Goal: Task Accomplishment & Management: Complete application form

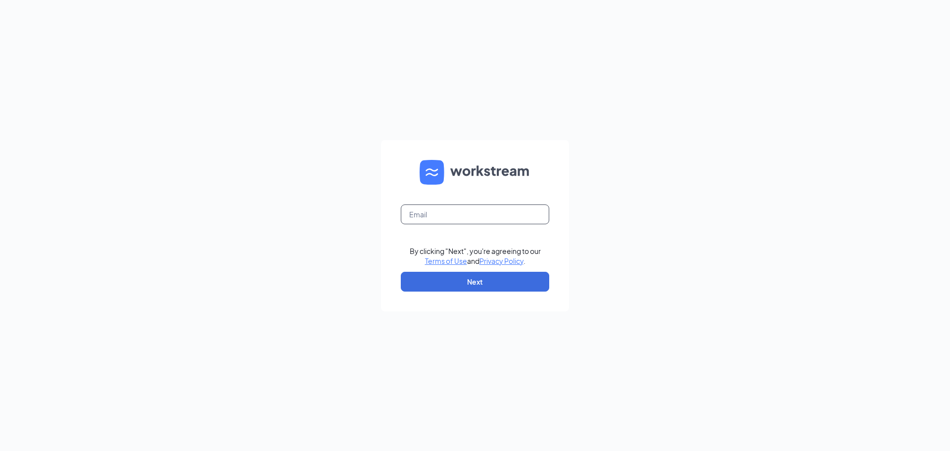
click at [458, 215] on input "text" at bounding box center [475, 214] width 149 height 20
type input "[EMAIL_ADDRESS][DOMAIN_NAME]"
click at [496, 286] on button "Next" at bounding box center [475, 282] width 149 height 20
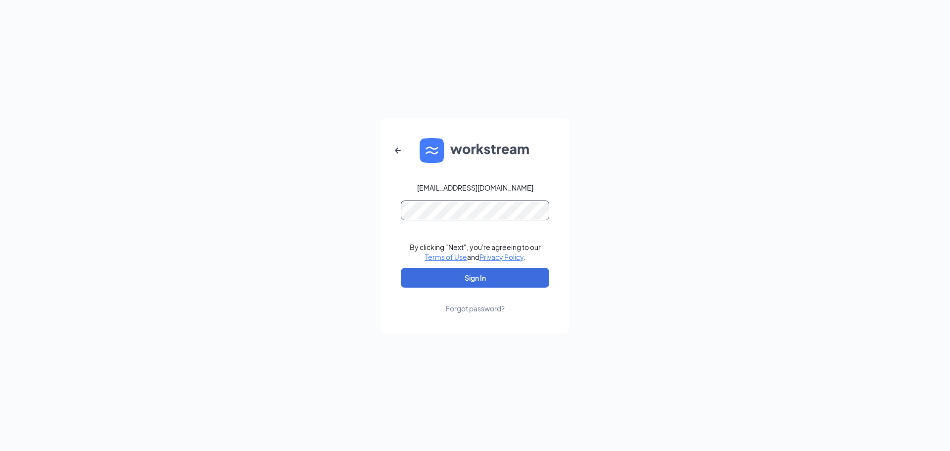
click at [401, 268] on button "Sign In" at bounding box center [475, 278] width 149 height 20
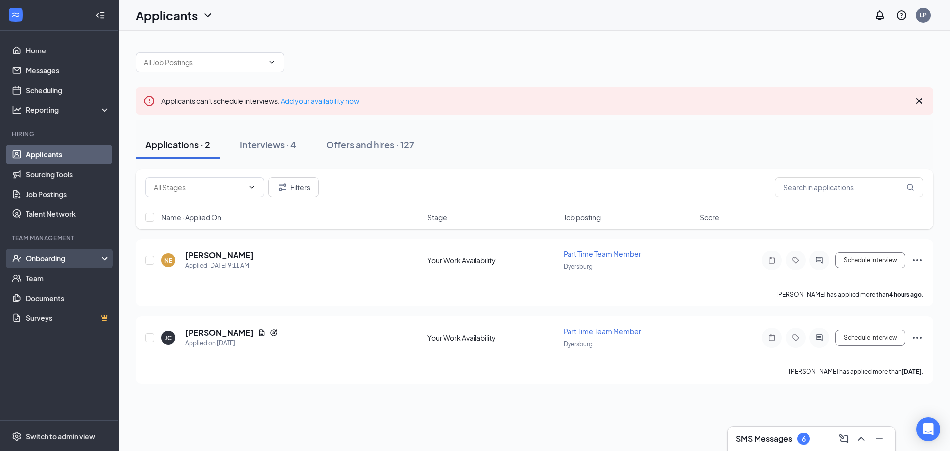
click at [63, 261] on div "Onboarding" at bounding box center [64, 258] width 76 height 10
click at [72, 281] on link "Overview" at bounding box center [68, 278] width 85 height 20
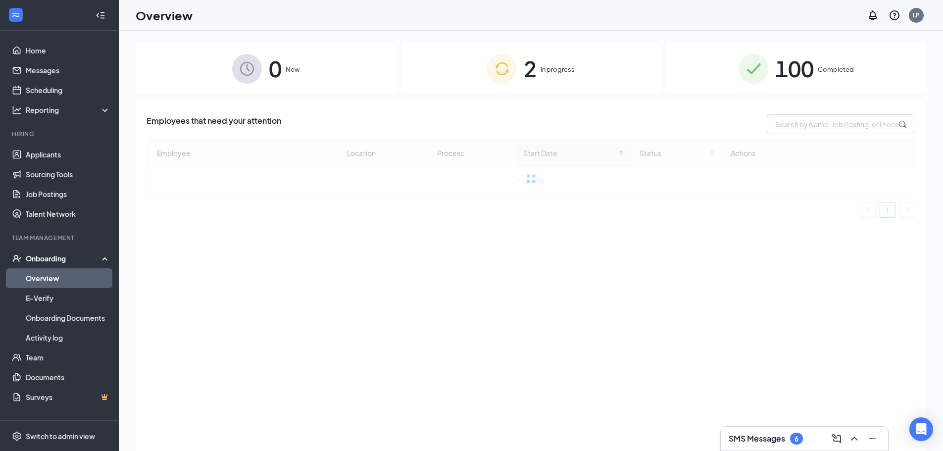
click at [527, 64] on span "2" at bounding box center [530, 68] width 13 height 34
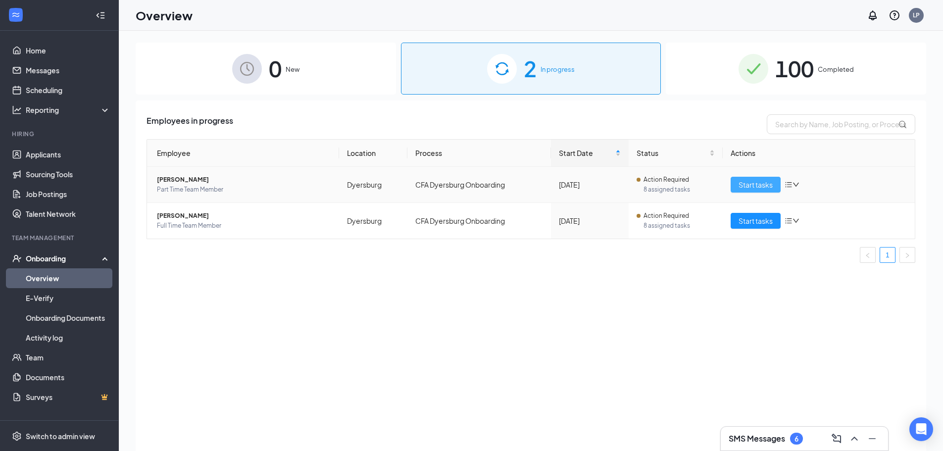
click at [738, 183] on button "Start tasks" at bounding box center [756, 185] width 50 height 16
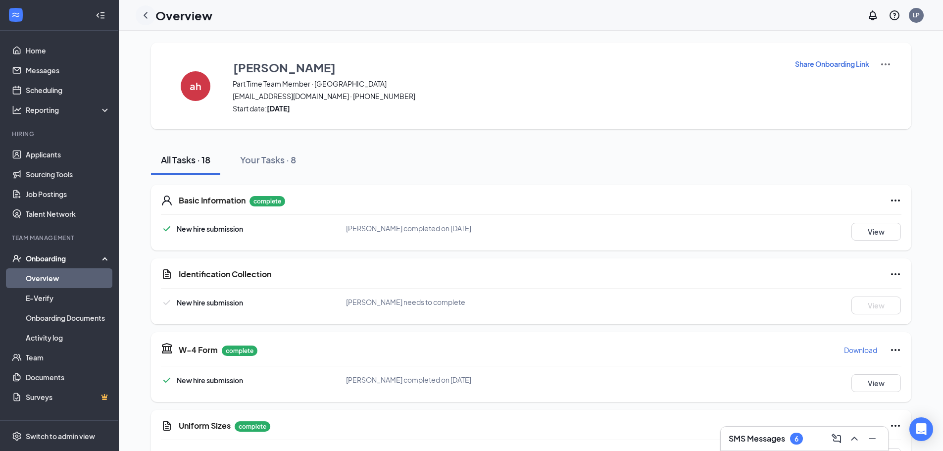
click at [141, 15] on icon "ChevronLeft" at bounding box center [146, 15] width 12 height 12
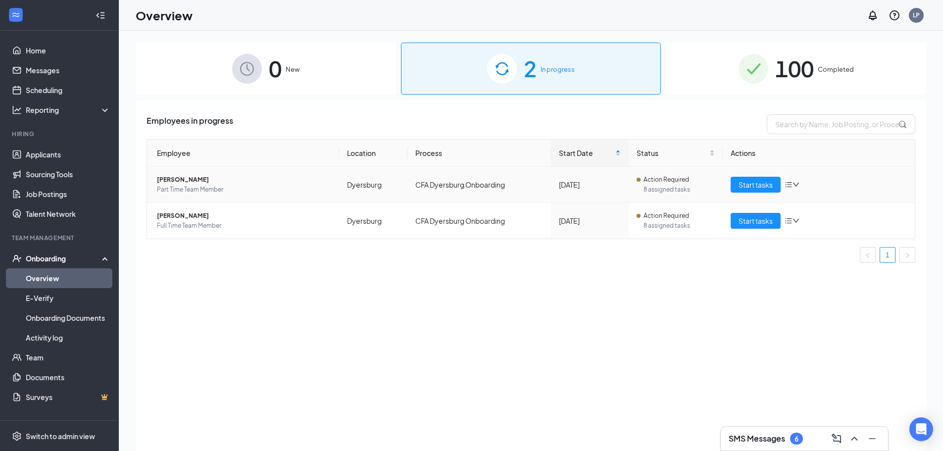
click at [737, 195] on td "Start tasks" at bounding box center [819, 185] width 192 height 36
click at [738, 192] on button "Start tasks" at bounding box center [756, 185] width 50 height 16
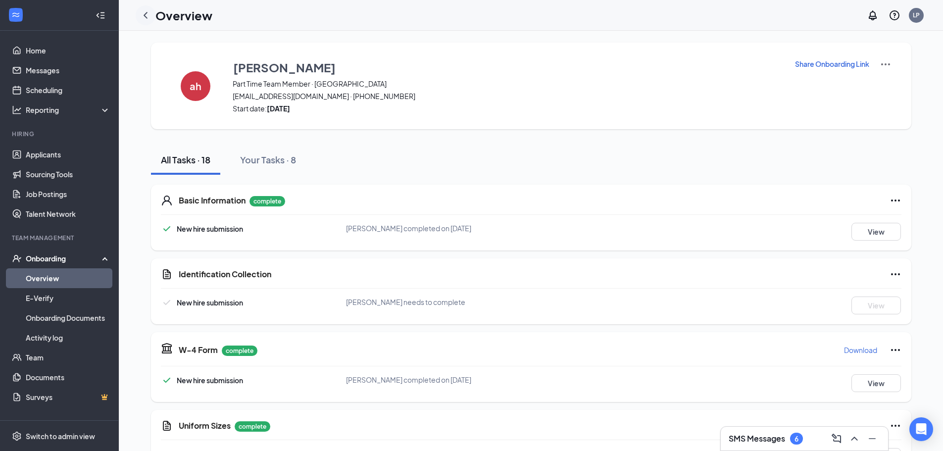
click at [148, 15] on icon "ChevronLeft" at bounding box center [146, 15] width 12 height 12
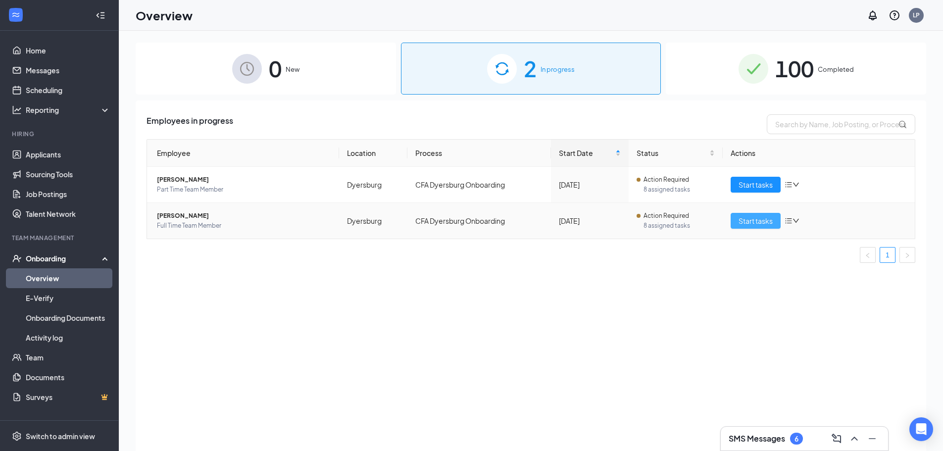
click at [751, 226] on button "Start tasks" at bounding box center [756, 221] width 50 height 16
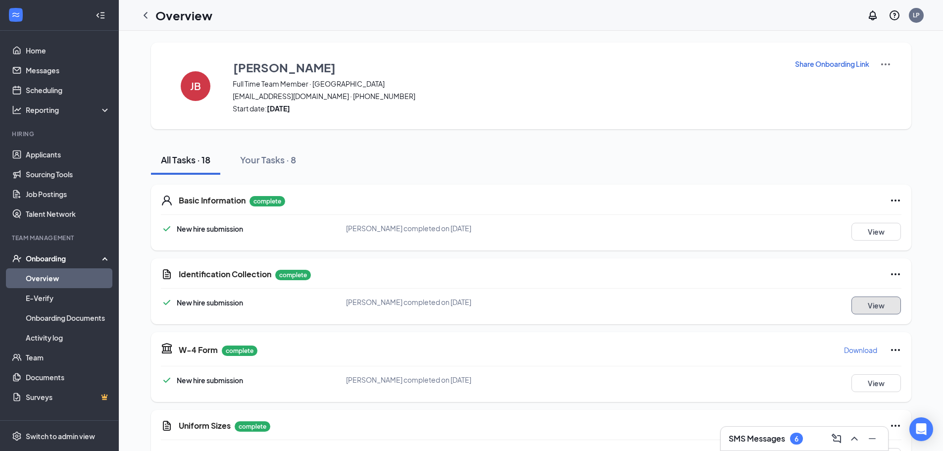
click at [884, 298] on button "View" at bounding box center [876, 306] width 50 height 18
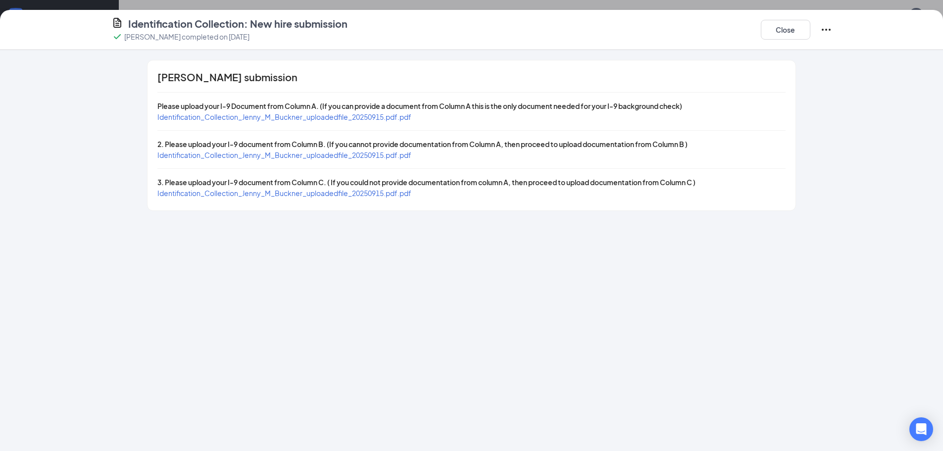
click at [336, 115] on span "Identification_Collection_Jenny_M_Buckner_uploadedfile_20250915.pdf.pdf" at bounding box center [284, 116] width 254 height 9
click at [388, 155] on span "Identification_Collection_Jenny_M_Buckner_uploadedfile_20250915.pdf.pdf" at bounding box center [284, 154] width 254 height 9
click at [347, 196] on span "Identification_Collection_Jenny_M_Buckner_uploadedfile_20250915.pdf.pdf" at bounding box center [284, 193] width 254 height 9
click at [770, 34] on button "Close" at bounding box center [786, 30] width 50 height 20
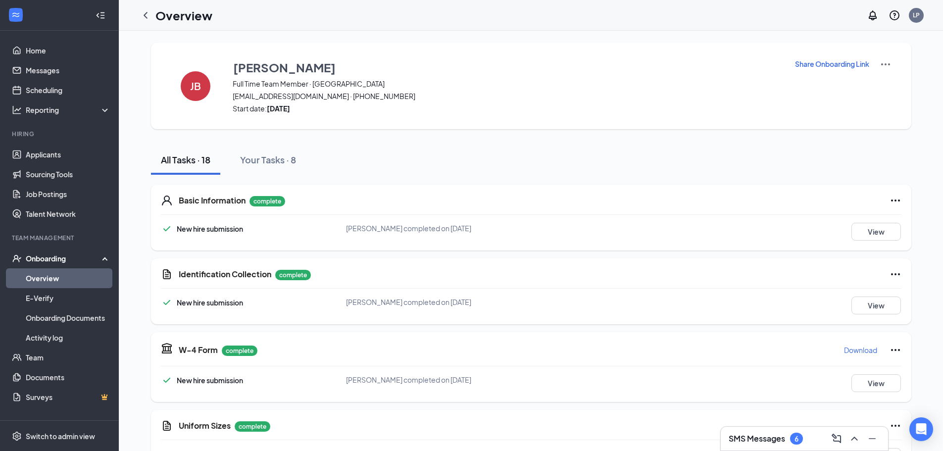
click at [898, 276] on icon "Ellipses" at bounding box center [896, 274] width 12 height 12
click at [908, 298] on span "Restart" at bounding box center [915, 295] width 24 height 10
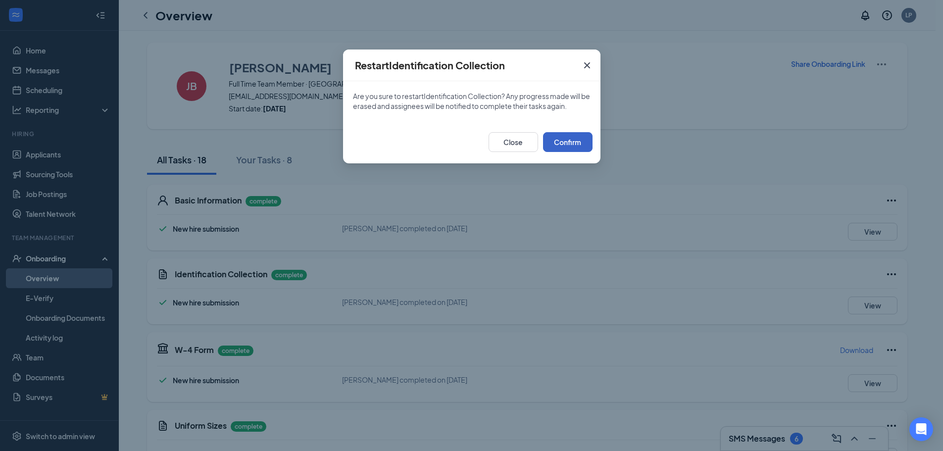
click at [582, 149] on button "Confirm" at bounding box center [568, 142] width 50 height 20
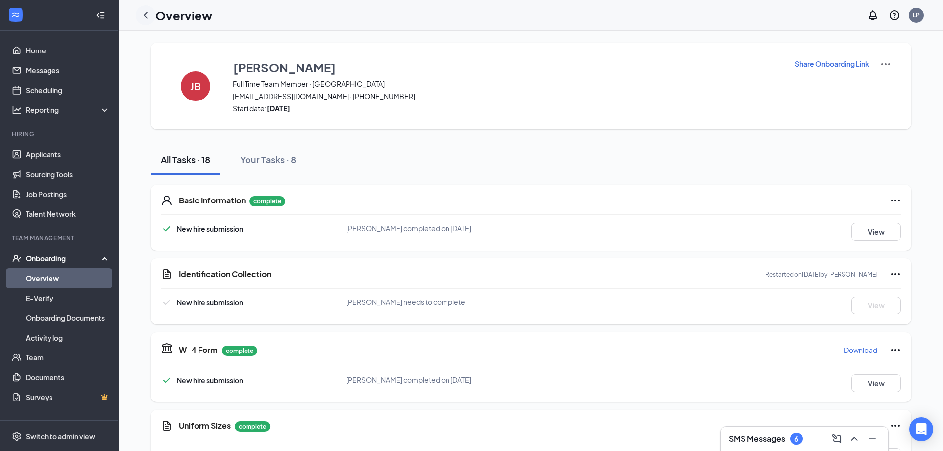
click at [148, 12] on icon "ChevronLeft" at bounding box center [146, 15] width 12 height 12
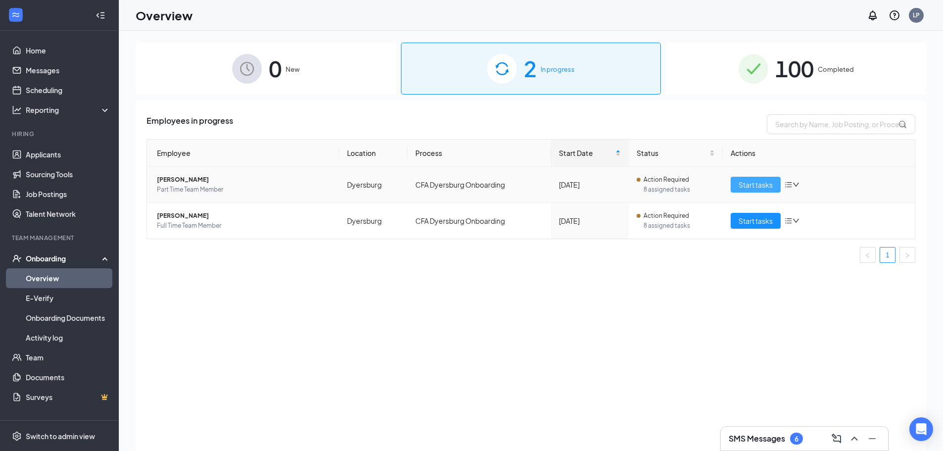
click at [753, 185] on span "Start tasks" at bounding box center [756, 184] width 34 height 11
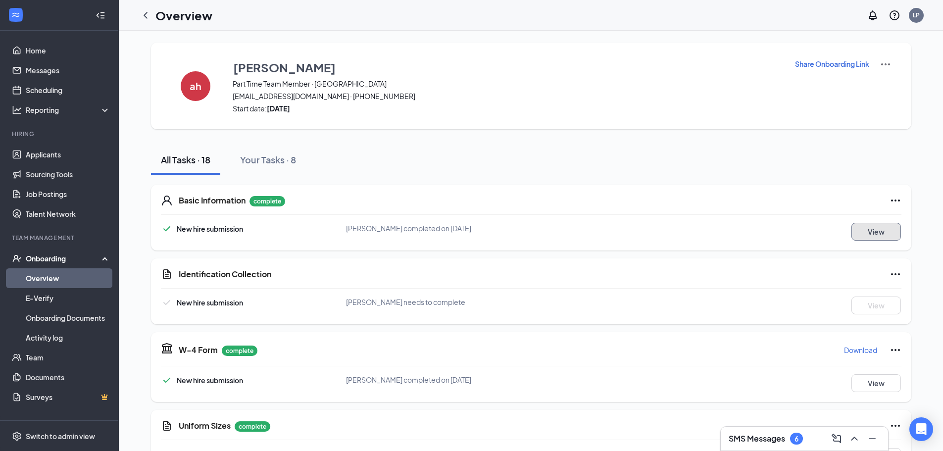
click at [868, 230] on button "View" at bounding box center [876, 232] width 50 height 18
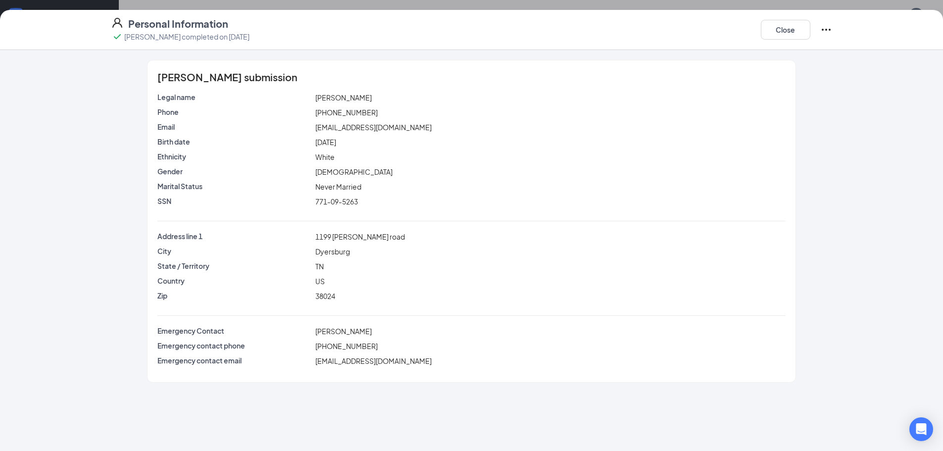
drag, startPoint x: 321, startPoint y: 140, endPoint x: 371, endPoint y: 143, distance: 50.6
click at [371, 143] on div "Fri Aug 14, 2009" at bounding box center [550, 142] width 474 height 11
click at [374, 143] on div "Fri Aug 14, 2009" at bounding box center [550, 142] width 474 height 11
click at [775, 33] on button "Close" at bounding box center [786, 30] width 50 height 20
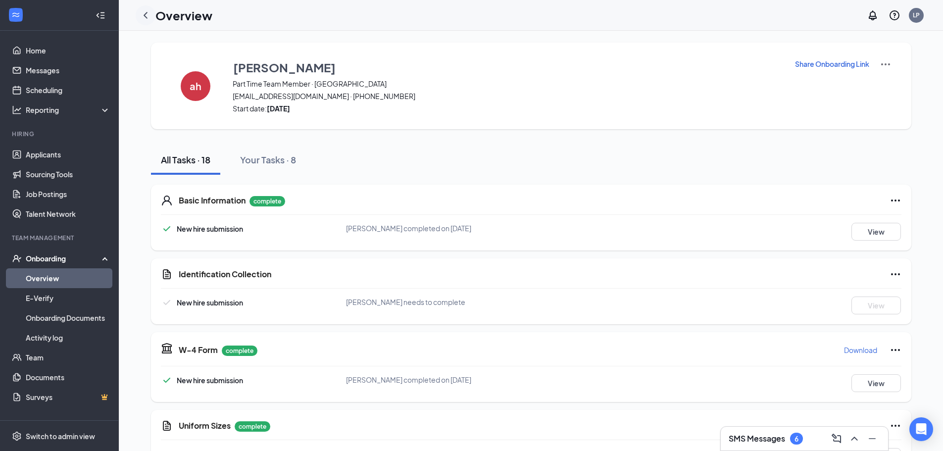
click at [152, 17] on div at bounding box center [146, 15] width 20 height 20
click at [148, 18] on icon "ChevronLeft" at bounding box center [146, 15] width 12 height 12
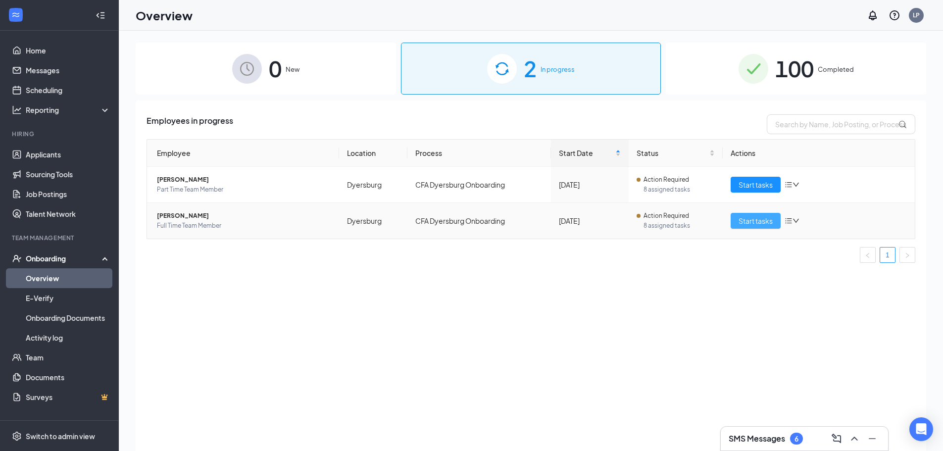
click at [759, 228] on button "Start tasks" at bounding box center [756, 221] width 50 height 16
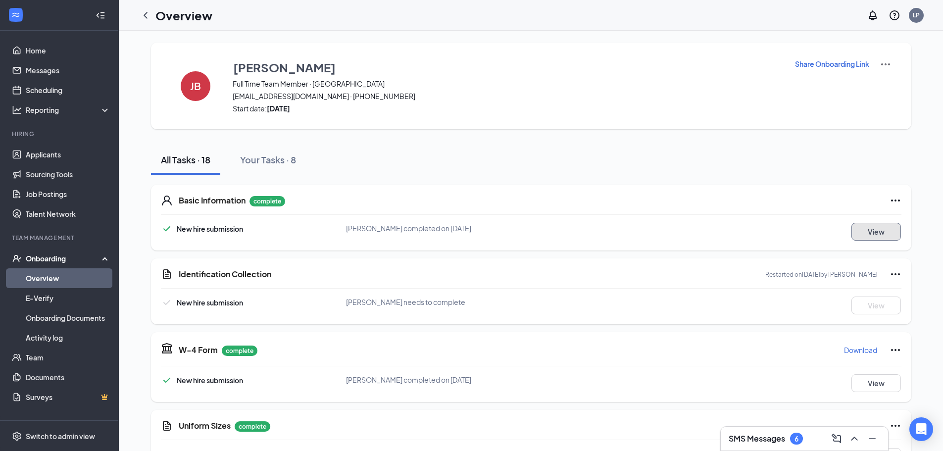
click at [869, 232] on button "View" at bounding box center [876, 232] width 50 height 18
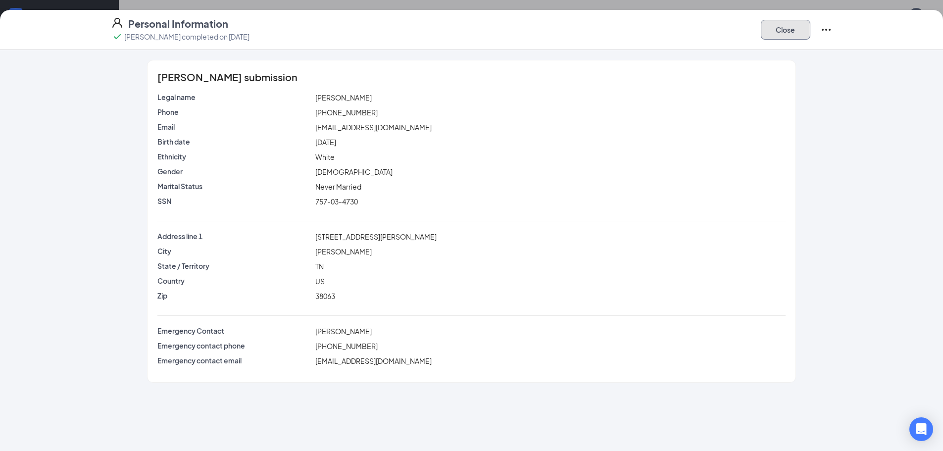
click at [795, 37] on button "Close" at bounding box center [786, 30] width 50 height 20
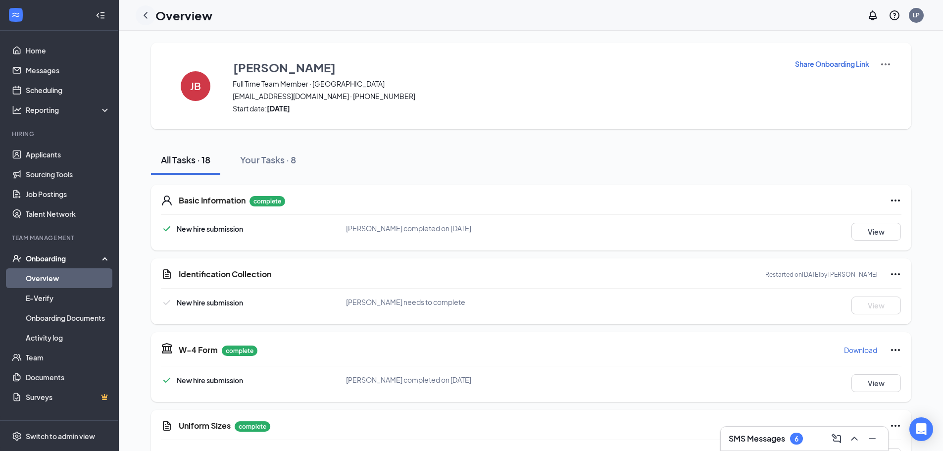
click at [145, 18] on icon "ChevronLeft" at bounding box center [146, 15] width 12 height 12
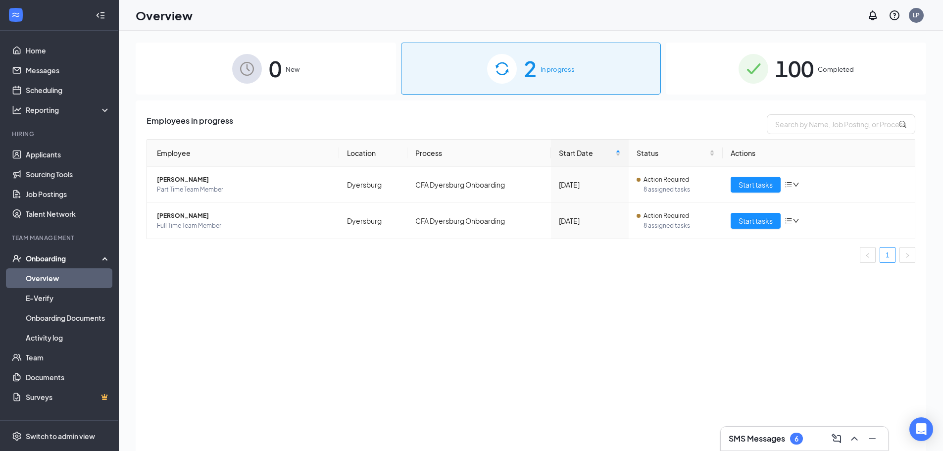
click at [741, 442] on h3 "SMS Messages" at bounding box center [757, 438] width 56 height 11
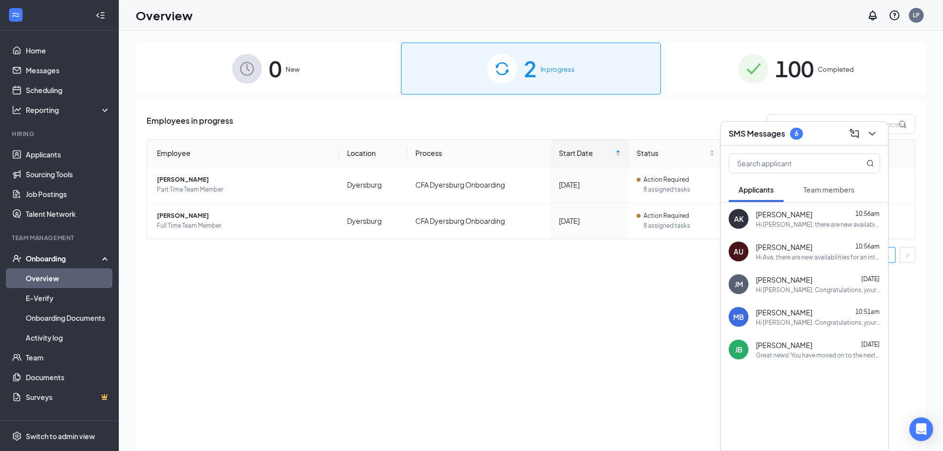
click at [827, 189] on span "Team members" at bounding box center [828, 189] width 51 height 9
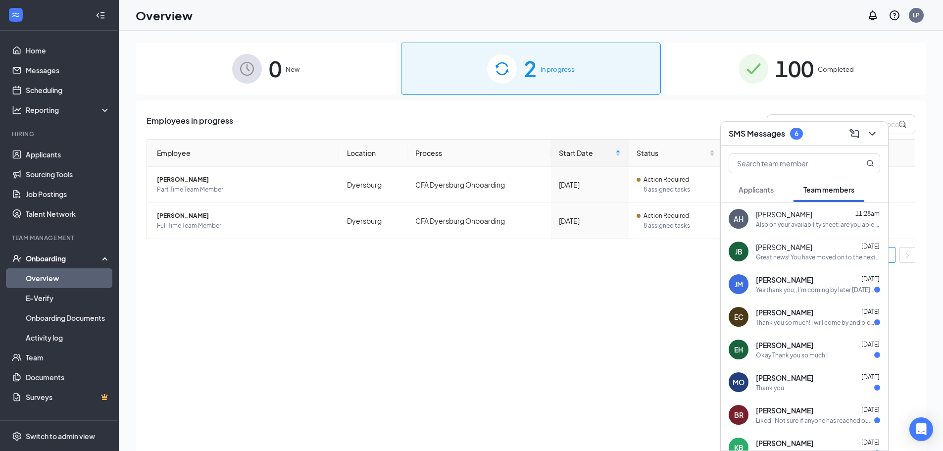
click at [793, 137] on div "6" at bounding box center [796, 134] width 13 height 12
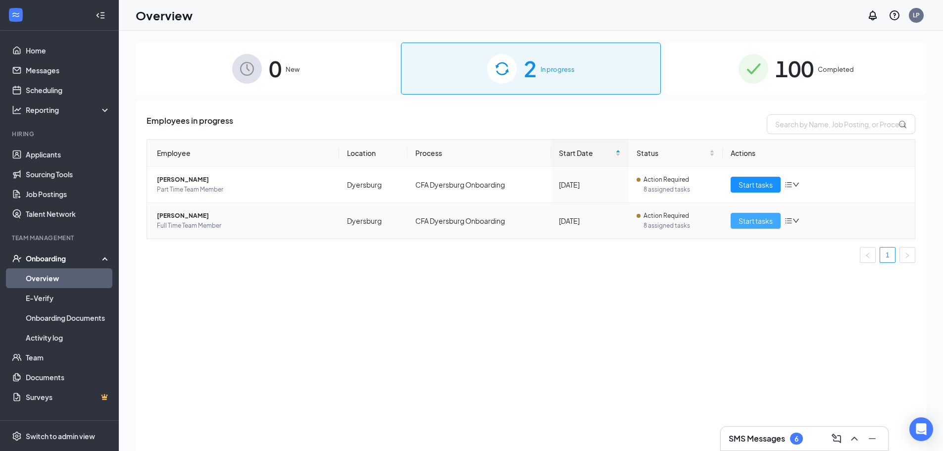
click at [745, 220] on span "Start tasks" at bounding box center [756, 220] width 34 height 11
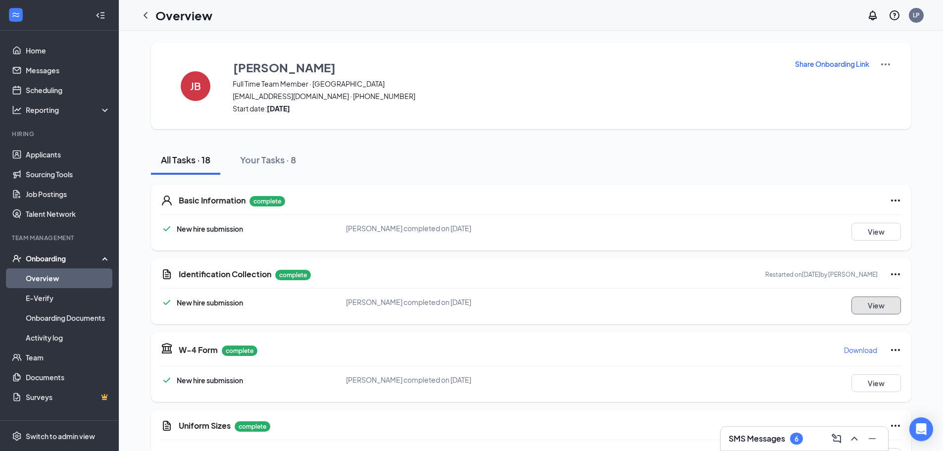
click at [867, 300] on button "View" at bounding box center [876, 306] width 50 height 18
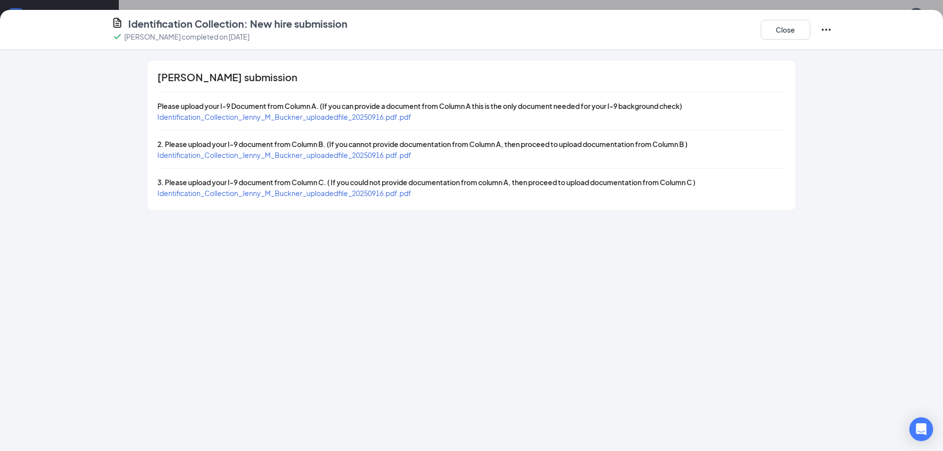
click at [358, 115] on span "Identification_Collection_Jenny_M_Buckner_uploadedfile_20250916.pdf.pdf" at bounding box center [284, 116] width 254 height 9
click at [386, 158] on span "Identification_Collection_Jenny_M_Buckner_uploadedfile_20250916.pdf.pdf" at bounding box center [284, 154] width 254 height 9
click at [352, 198] on div "Identification_Collection_Jenny_M_Buckner_uploadedfile_20250916.pdf.pdf" at bounding box center [284, 193] width 254 height 11
click at [354, 193] on span "Identification_Collection_Jenny_M_Buckner_uploadedfile_20250916.pdf.pdf" at bounding box center [284, 193] width 254 height 9
click at [773, 33] on button "Close" at bounding box center [786, 30] width 50 height 20
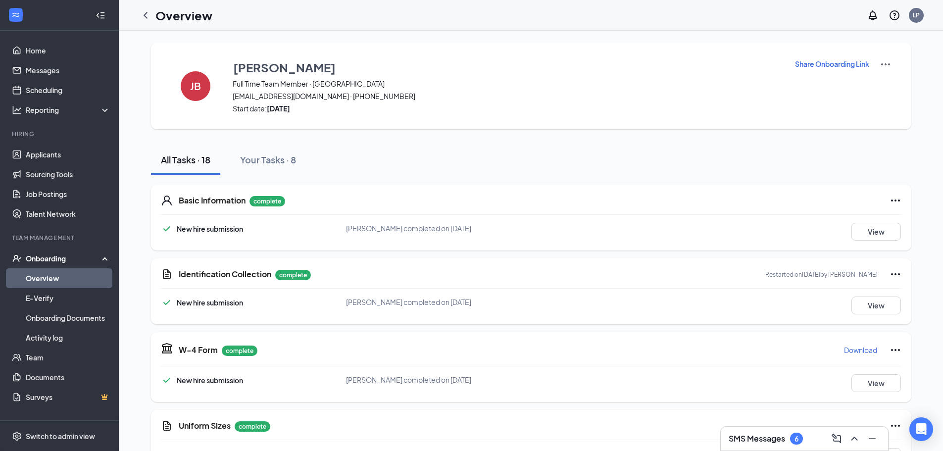
click at [893, 274] on icon "Ellipses" at bounding box center [896, 274] width 12 height 12
click at [922, 298] on span "Restart" at bounding box center [915, 295] width 24 height 10
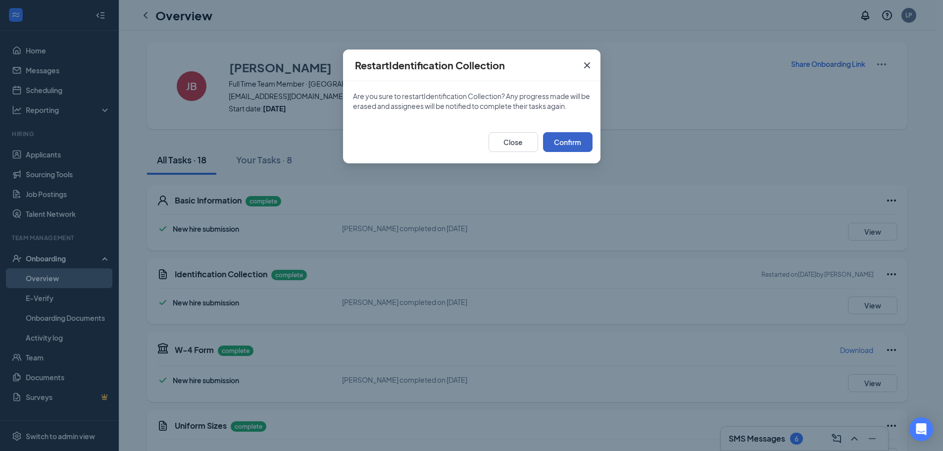
click at [570, 143] on button "Confirm" at bounding box center [568, 142] width 50 height 20
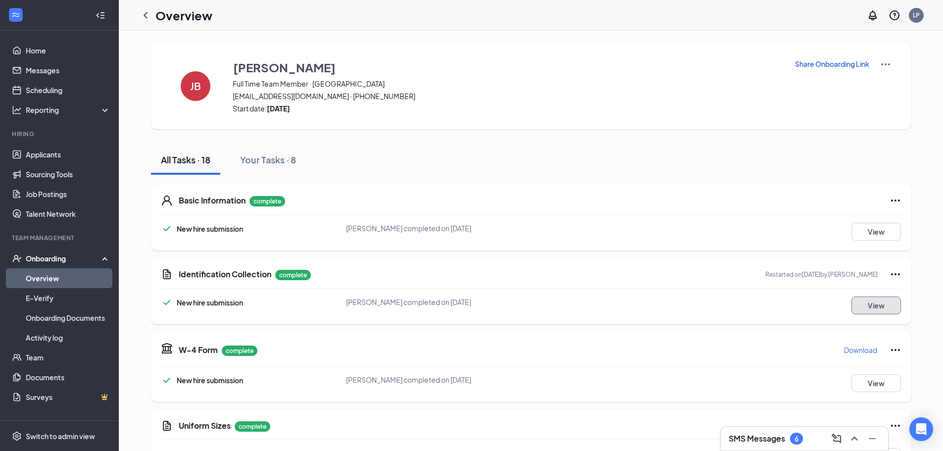
click at [869, 306] on button "View" at bounding box center [876, 306] width 50 height 18
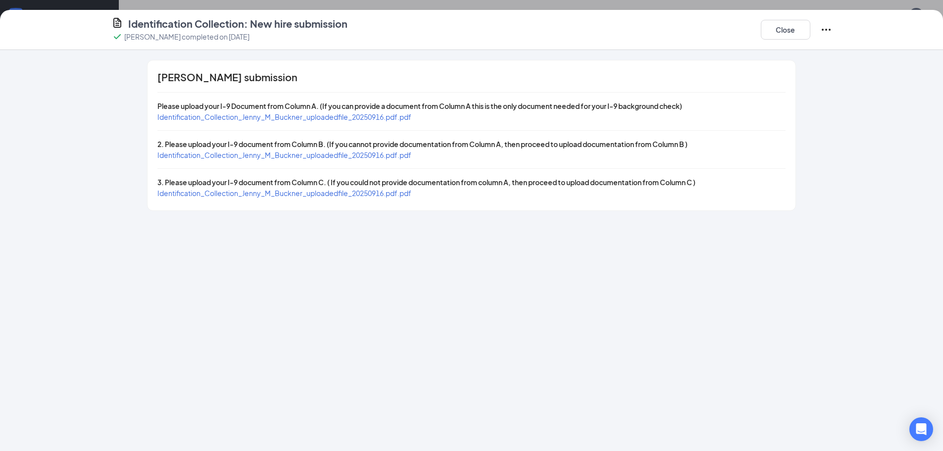
click at [382, 122] on div "Jenny M Buckner's submission Please upload your I-9 Document from Column A. (If…" at bounding box center [471, 135] width 647 height 150
click at [382, 118] on span "Identification_Collection_Jenny_M_Buckner_uploadedfile_20250916.pdf.pdf" at bounding box center [284, 116] width 254 height 9
click at [348, 152] on span "Identification_Collection_Jenny_M_Buckner_uploadedfile_20250916.pdf.pdf" at bounding box center [284, 154] width 254 height 9
click at [303, 194] on span "Identification_Collection_Jenny_M_Buckner_uploadedfile_20250916.pdf.pdf" at bounding box center [284, 193] width 254 height 9
click at [780, 28] on button "Close" at bounding box center [786, 30] width 50 height 20
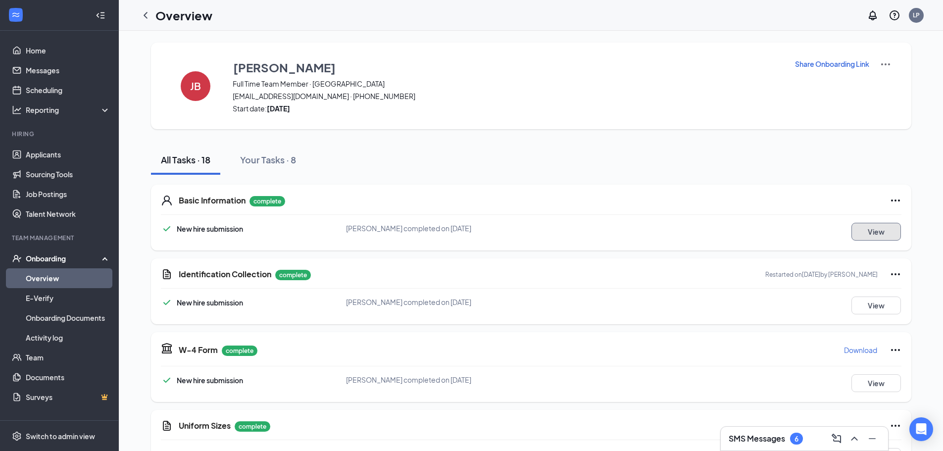
click at [876, 231] on button "View" at bounding box center [876, 232] width 50 height 18
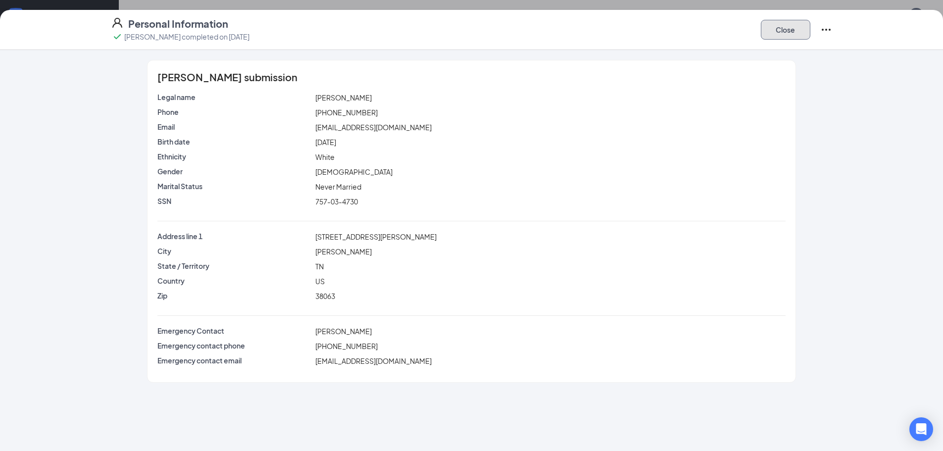
click at [791, 27] on button "Close" at bounding box center [786, 30] width 50 height 20
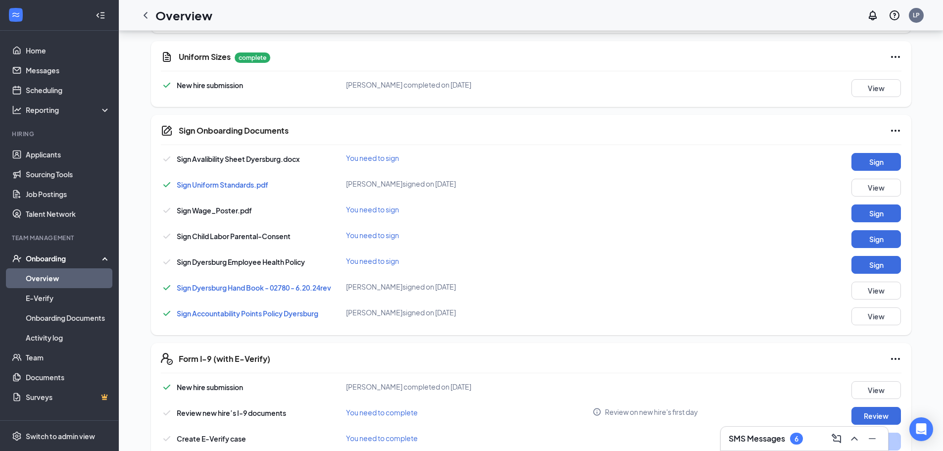
scroll to position [396, 0]
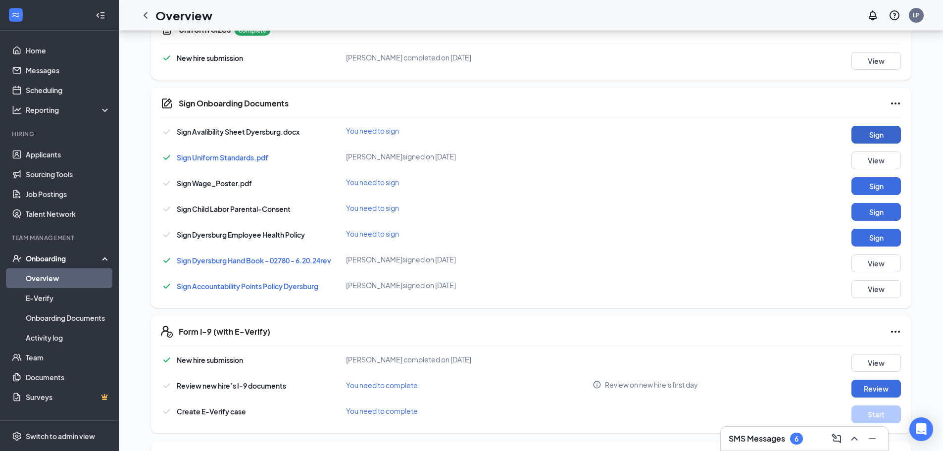
click at [880, 127] on button "Sign" at bounding box center [876, 135] width 50 height 18
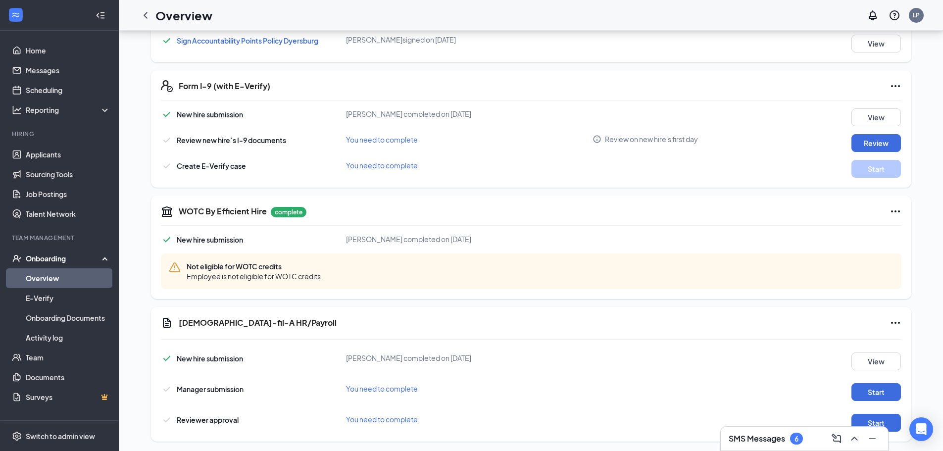
scroll to position [656, 0]
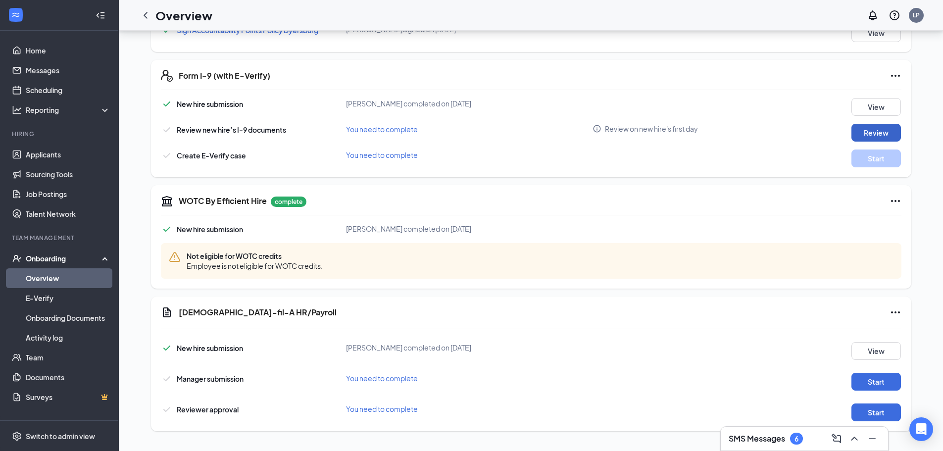
click at [880, 136] on button "Review" at bounding box center [876, 133] width 50 height 18
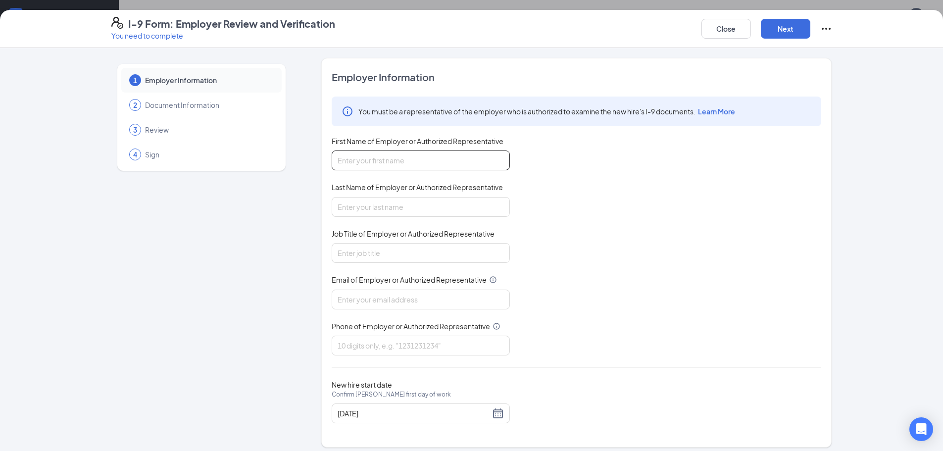
click at [467, 159] on input "First Name of Employer or Authorized Representative" at bounding box center [421, 160] width 178 height 20
type input "Leia"
type input "Putman"
type input "Financial Director"
type input "[EMAIL_ADDRESS][DOMAIN_NAME]"
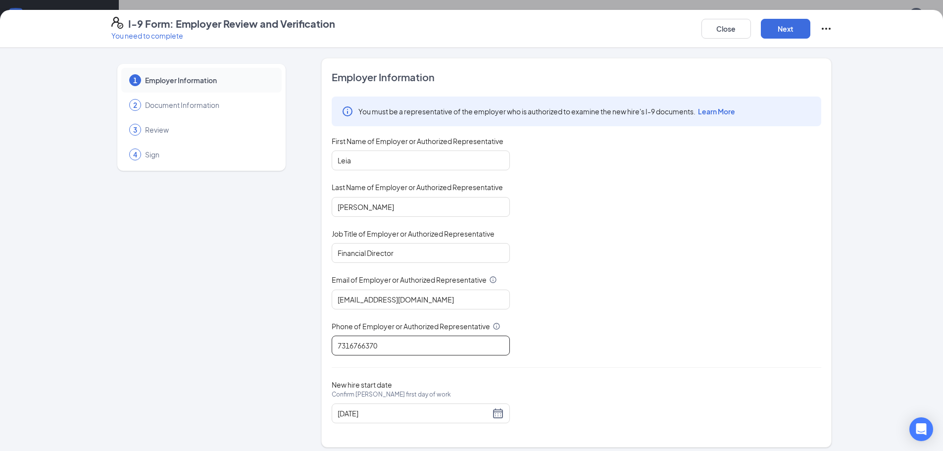
type input "7316766370"
click at [620, 224] on div "You must be a representative of the employer who is authorized to examine the n…" at bounding box center [577, 226] width 490 height 259
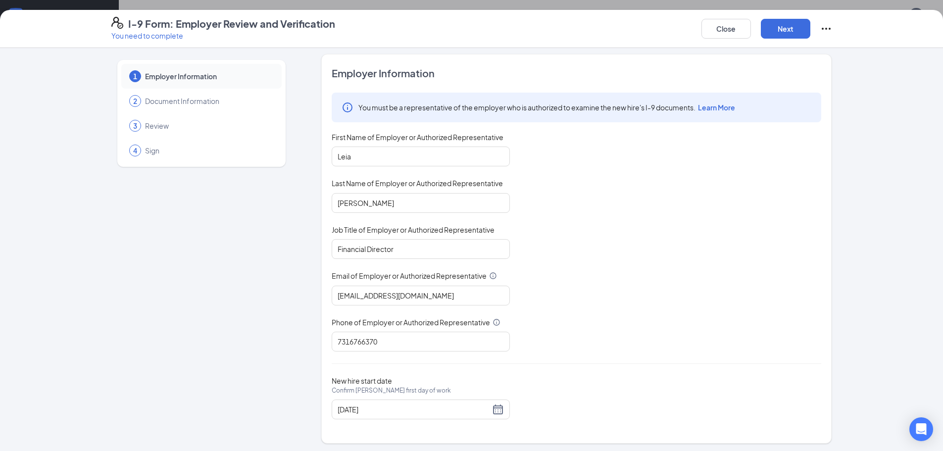
scroll to position [6, 0]
click at [776, 35] on button "Next" at bounding box center [786, 29] width 50 height 20
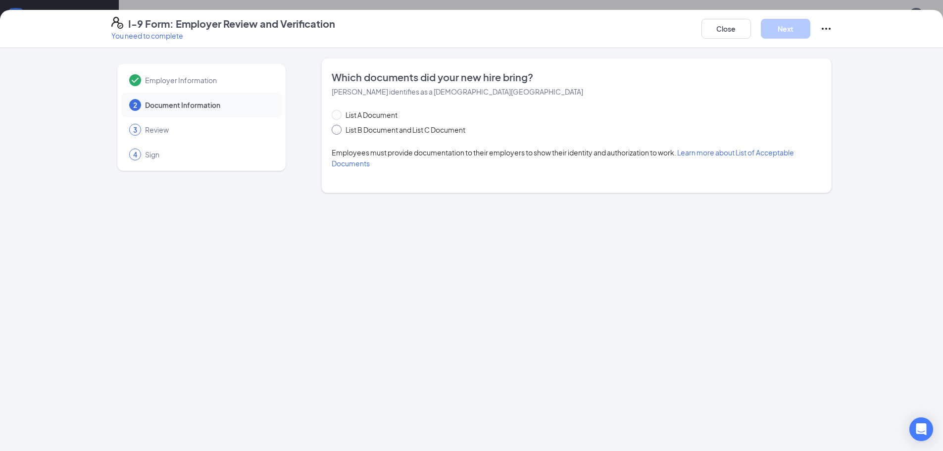
click at [373, 130] on span "List B Document and List C Document" at bounding box center [406, 129] width 128 height 11
click at [339, 130] on input "List B Document and List C Document" at bounding box center [335, 128] width 7 height 7
radio input "true"
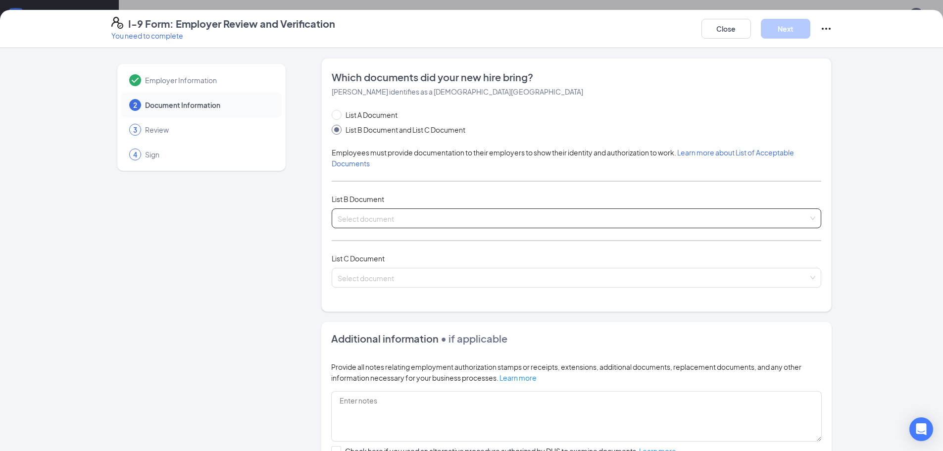
click at [371, 219] on input "search" at bounding box center [573, 216] width 471 height 15
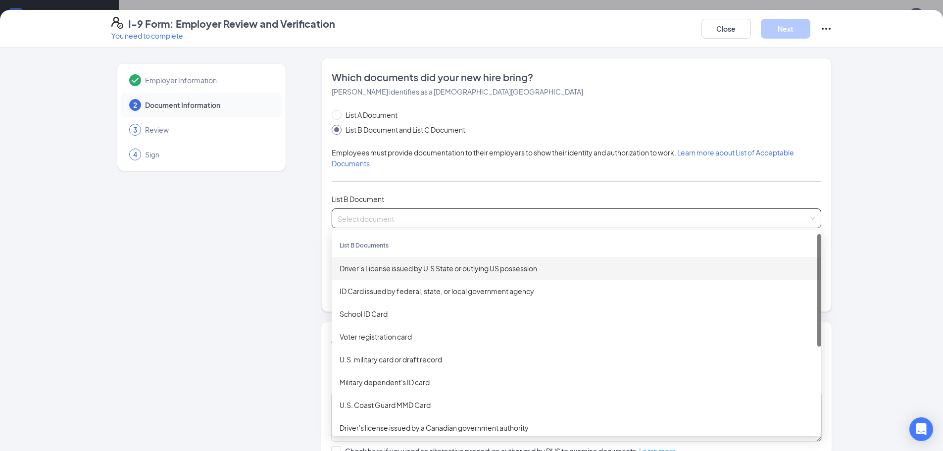
click at [399, 266] on div "Driver’s License issued by U.S State or outlying US possession" at bounding box center [577, 268] width 474 height 11
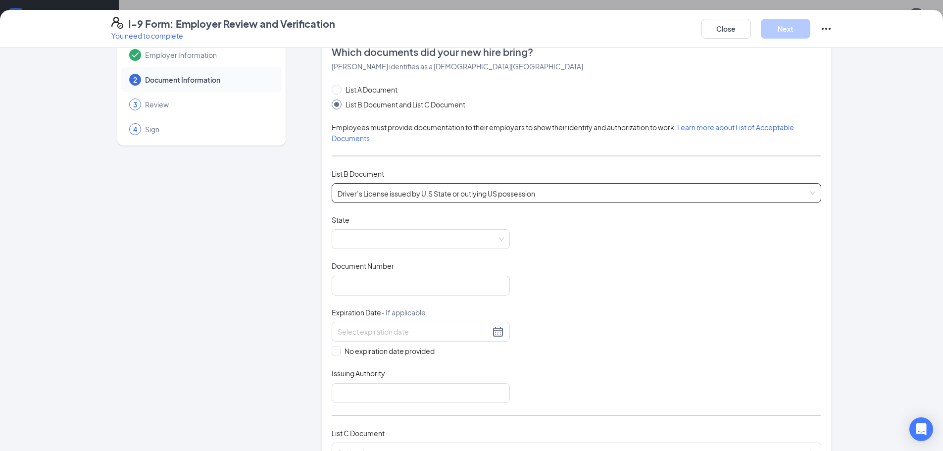
scroll to position [50, 0]
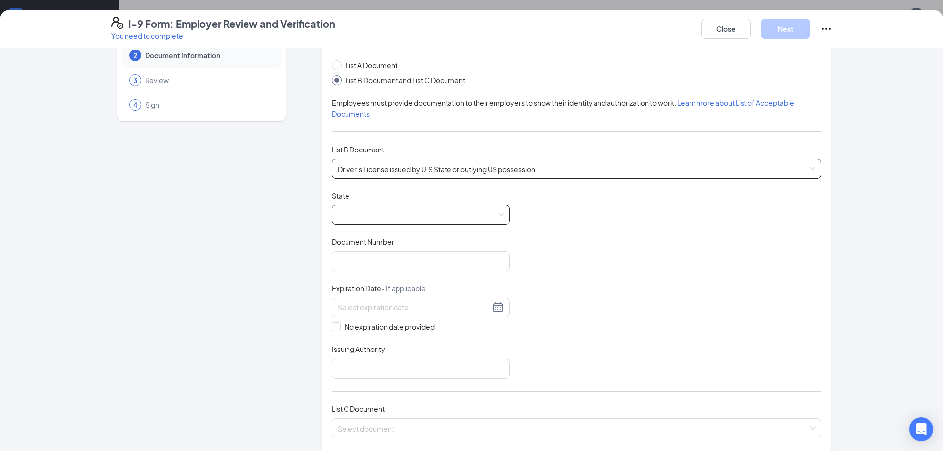
click at [364, 219] on span at bounding box center [421, 214] width 166 height 19
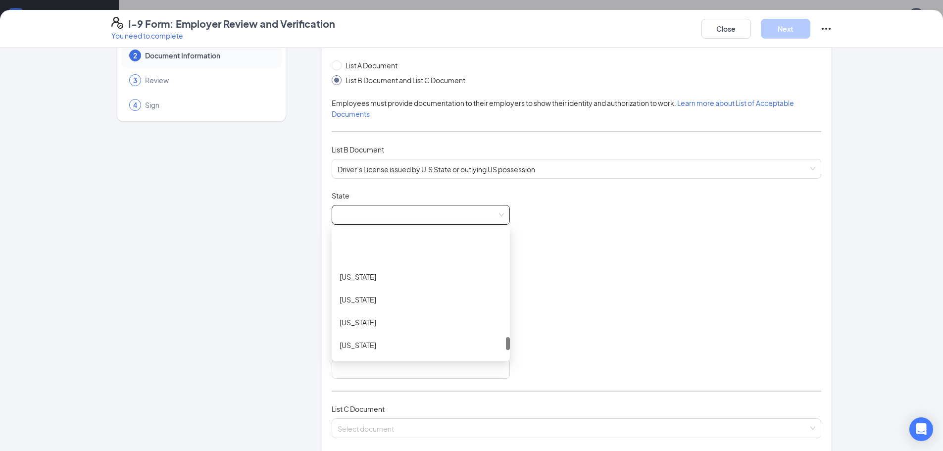
scroll to position [1040, 0]
click at [376, 256] on div "Tennessee" at bounding box center [421, 250] width 178 height 23
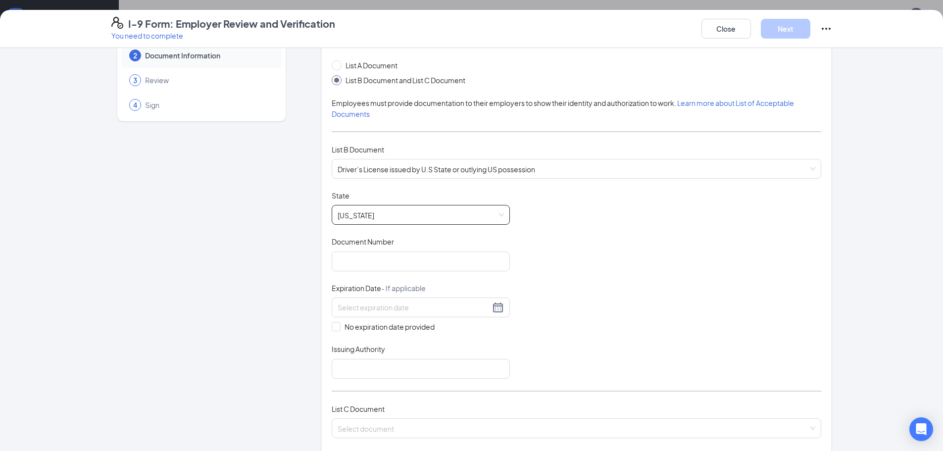
click at [303, 245] on div "Employer Information 2 Document Information 3 Review 4 Sign Which documents did…" at bounding box center [471, 361] width 721 height 706
click at [366, 263] on input "Document Number" at bounding box center [421, 261] width 178 height 20
type input "148414378"
click at [497, 310] on div at bounding box center [421, 307] width 166 height 12
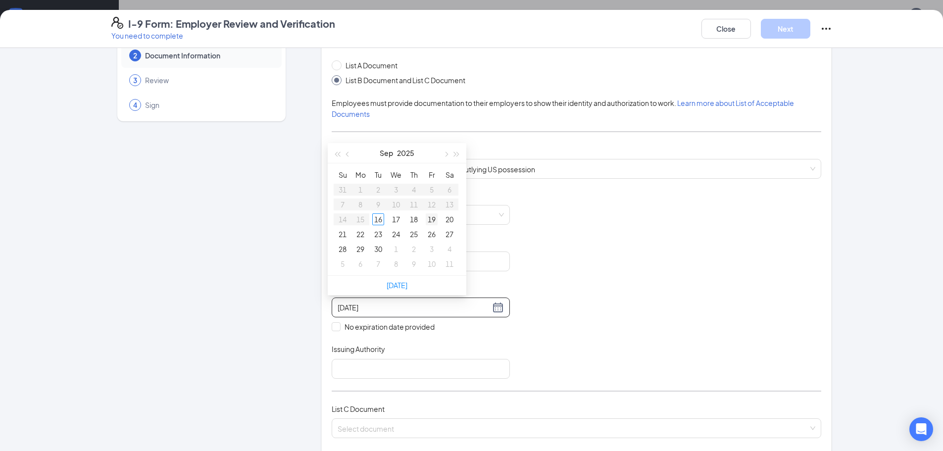
type input "09/19/2025"
click at [411, 155] on button "2025" at bounding box center [405, 153] width 17 height 20
click at [445, 249] on div "2027" at bounding box center [441, 246] width 30 height 12
type input "09/02/2027"
click at [350, 151] on button "button" at bounding box center [348, 153] width 11 height 20
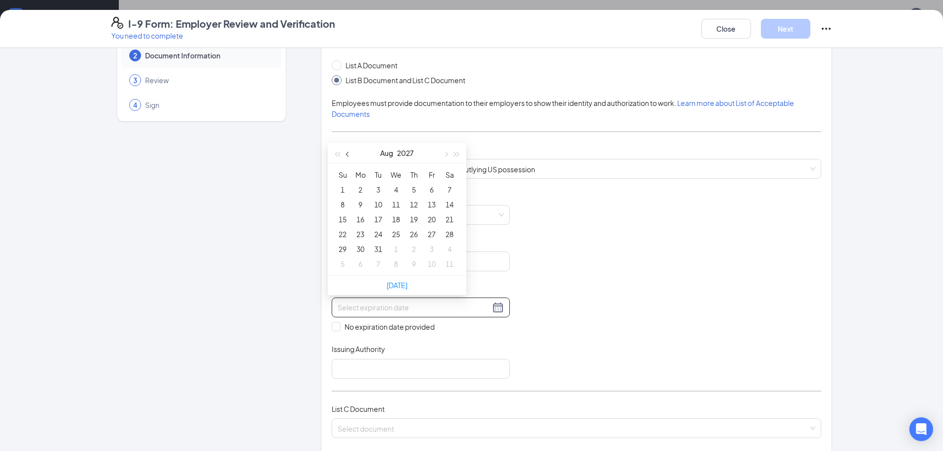
click at [350, 151] on button "button" at bounding box center [348, 153] width 11 height 20
type input "07/18/2027"
click at [348, 236] on div "18" at bounding box center [343, 234] width 12 height 12
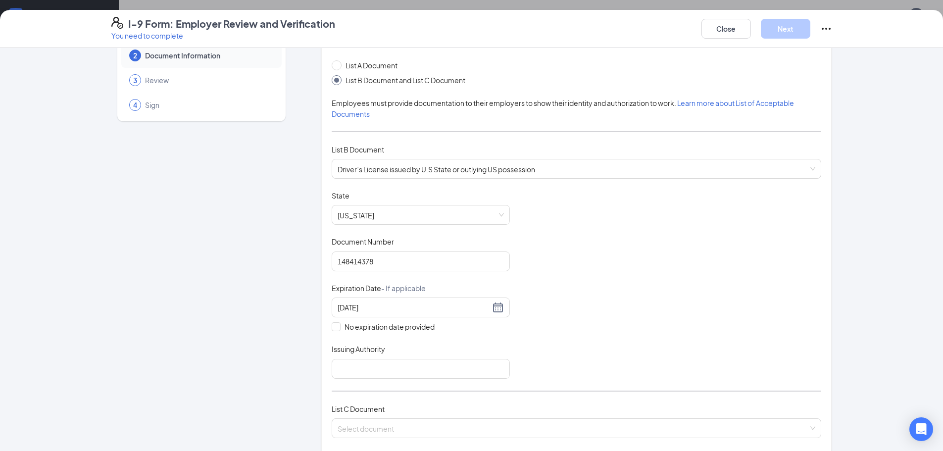
click at [547, 296] on div "Document Title Driver’s License issued by U.S State or outlying US possession S…" at bounding box center [577, 285] width 490 height 188
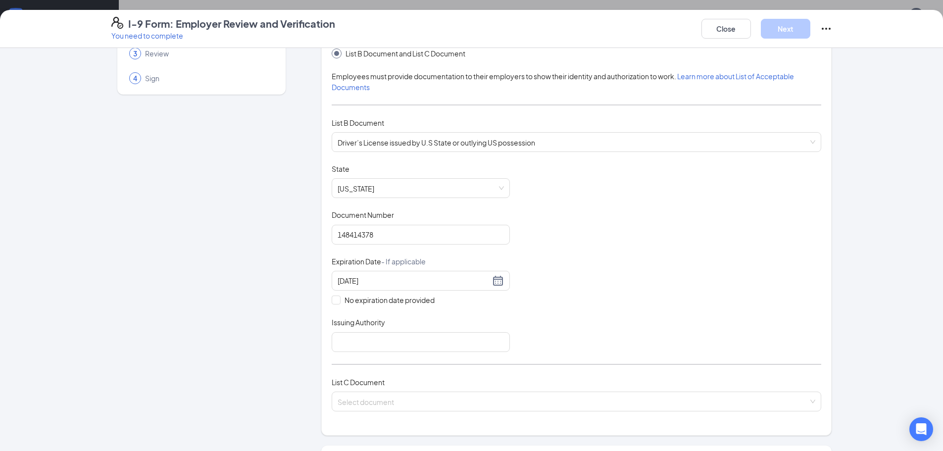
scroll to position [198, 0]
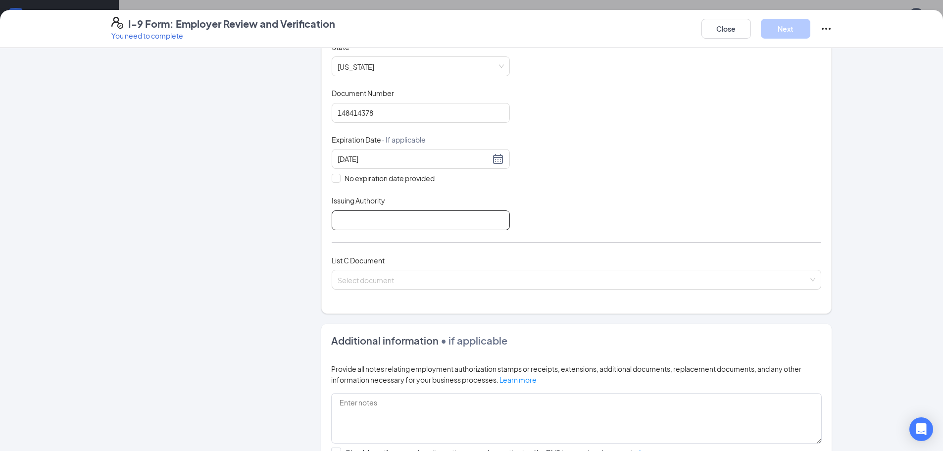
click at [437, 215] on input "Issuing Authority" at bounding box center [421, 220] width 178 height 20
type input "State of Tennessee"
click at [444, 271] on input "search" at bounding box center [573, 277] width 471 height 15
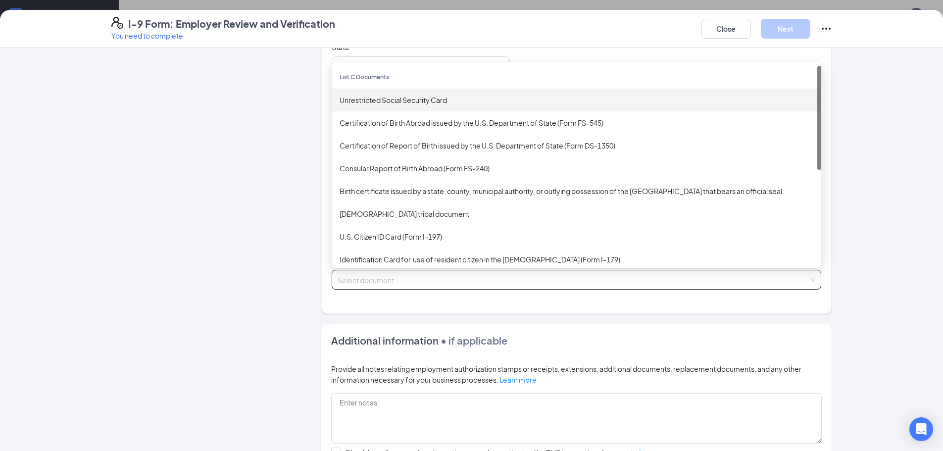
click at [412, 98] on div "Unrestricted Social Security Card" at bounding box center [577, 100] width 474 height 11
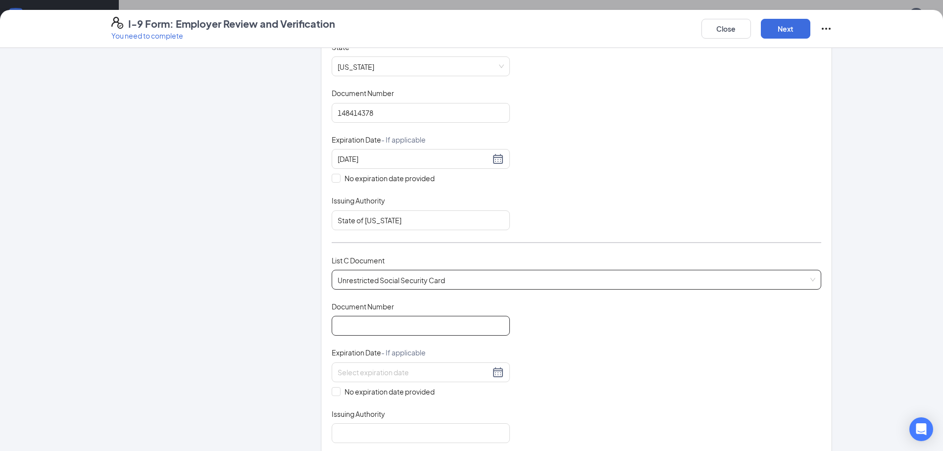
click at [391, 323] on input "Document Number" at bounding box center [421, 326] width 178 height 20
type input "757034730"
click at [578, 319] on div "Document Title Unrestricted Social Security Card Document Number 757034730 Expi…" at bounding box center [577, 372] width 490 height 142
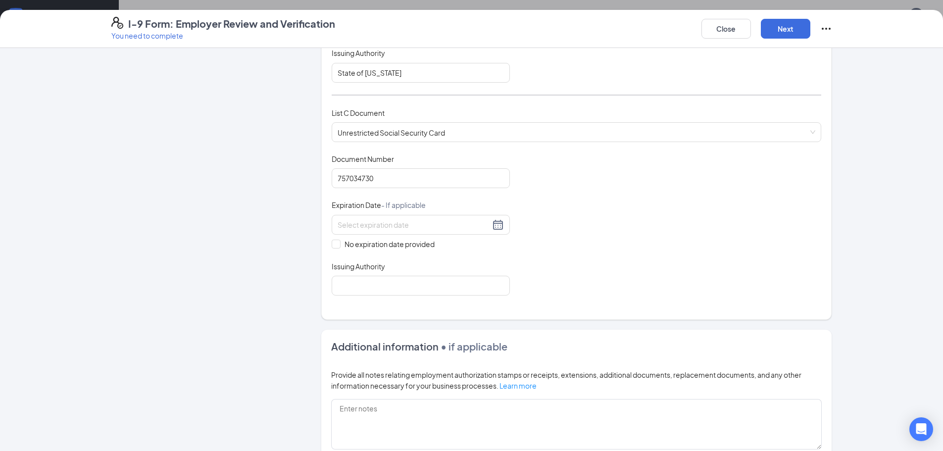
scroll to position [347, 0]
click at [336, 249] on div "Document Title Unrestricted Social Security Card Document Number 757034730 Expi…" at bounding box center [577, 224] width 490 height 142
click at [332, 244] on input "No expiration date provided" at bounding box center [335, 242] width 7 height 7
checkbox input "true"
click at [379, 299] on div "Which documents did your new hire bring? Jenny M Buckner identifies as a citize…" at bounding box center [577, 16] width 490 height 585
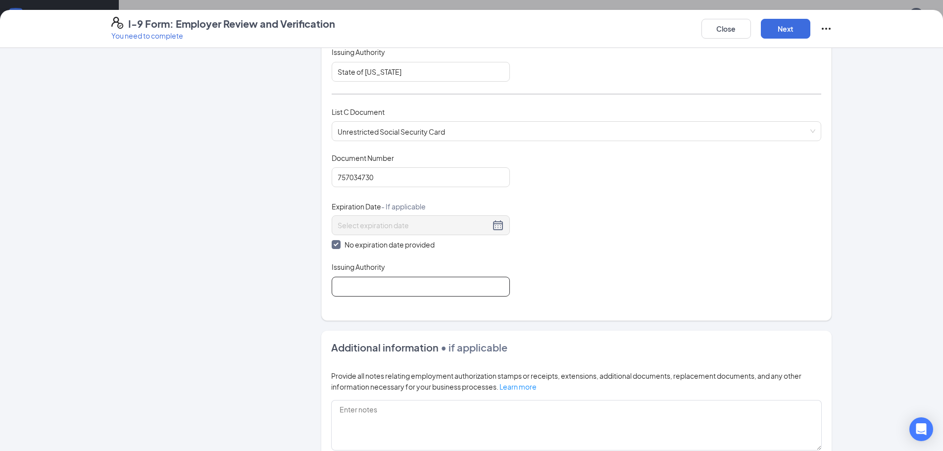
click at [381, 288] on input "Issuing Authority" at bounding box center [421, 287] width 178 height 20
type input "Social Security Admin"
click at [581, 214] on div "Document Title Unrestricted Social Security Card Document Number 757034730 Expi…" at bounding box center [577, 225] width 490 height 144
click at [793, 29] on button "Next" at bounding box center [786, 29] width 50 height 20
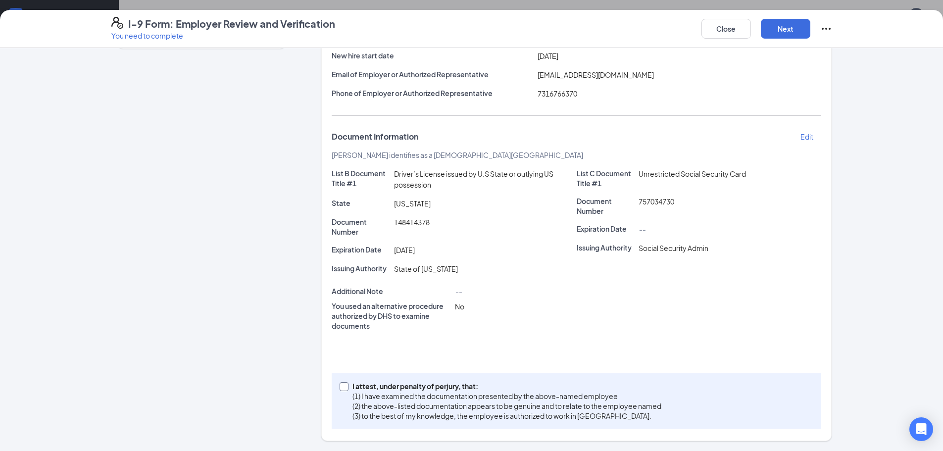
click at [341, 388] on input "I attest, under penalty of perjury, that: (1) I have examined the documentation…" at bounding box center [343, 385] width 7 height 7
checkbox input "true"
click at [794, 34] on button "Next" at bounding box center [786, 29] width 50 height 20
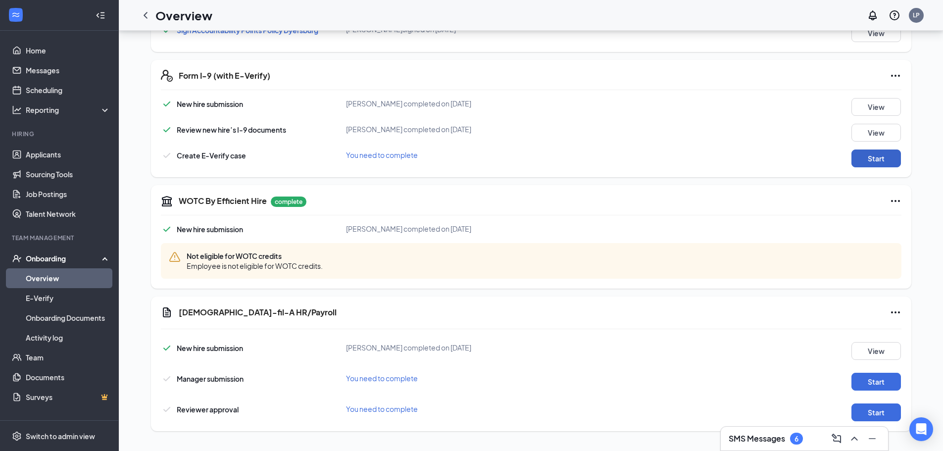
click at [853, 160] on button "Start" at bounding box center [876, 158] width 50 height 18
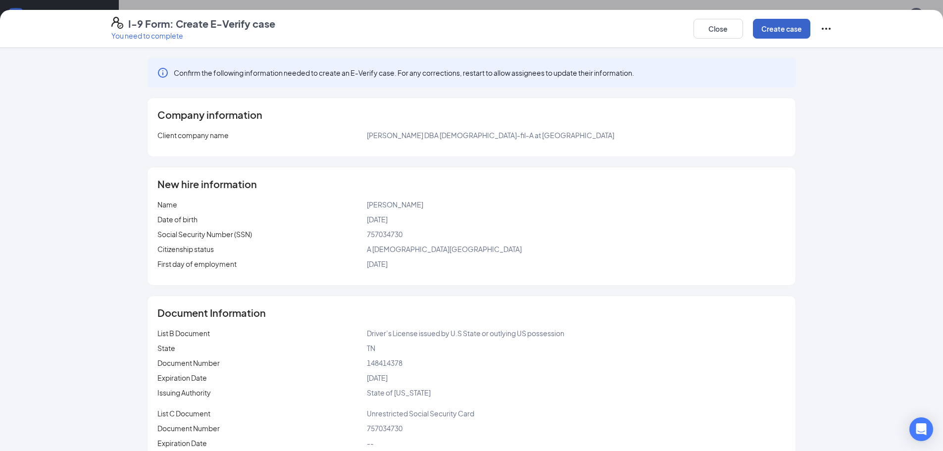
click at [772, 23] on button "Create case" at bounding box center [781, 29] width 57 height 20
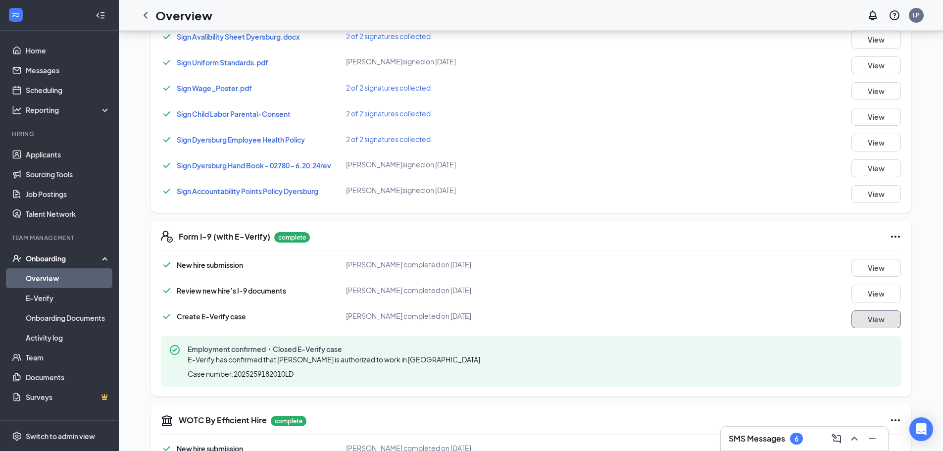
scroll to position [714, 0]
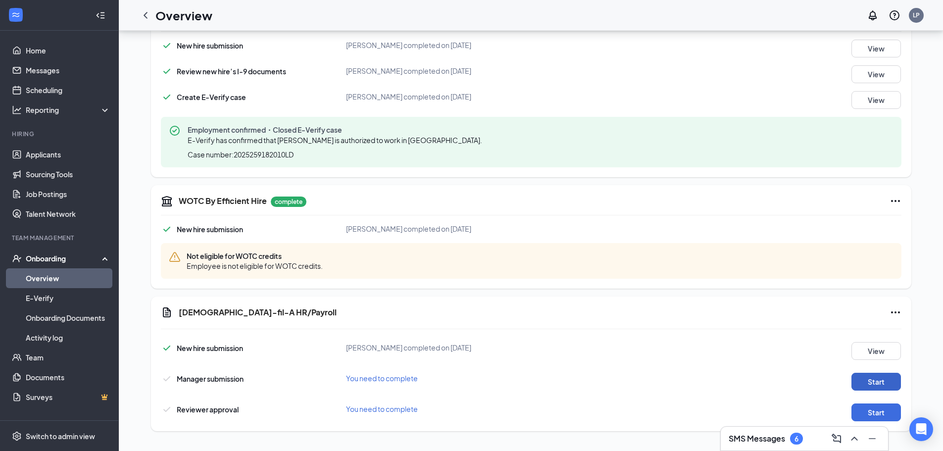
click at [863, 379] on button "Start" at bounding box center [876, 382] width 50 height 18
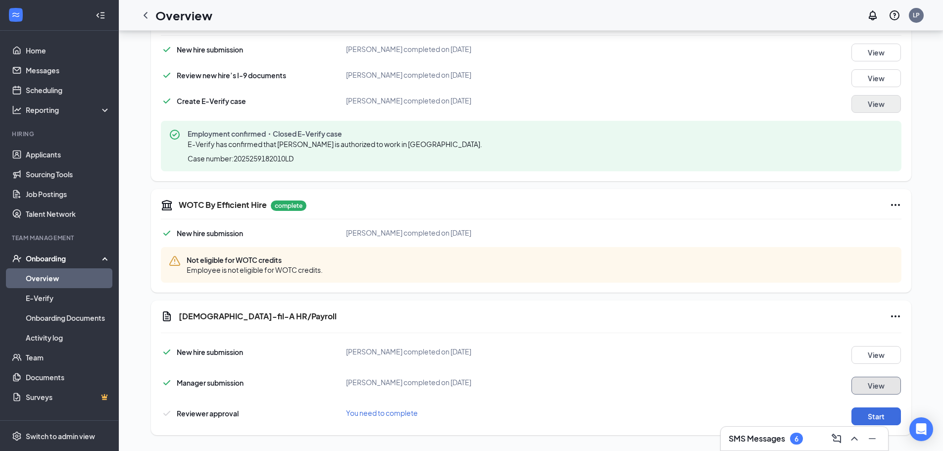
scroll to position [718, 0]
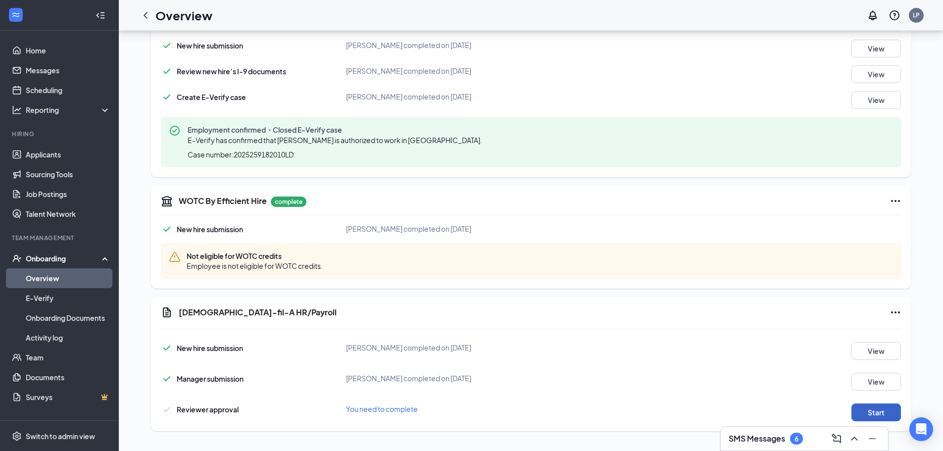
click at [881, 406] on button "Start" at bounding box center [876, 412] width 50 height 18
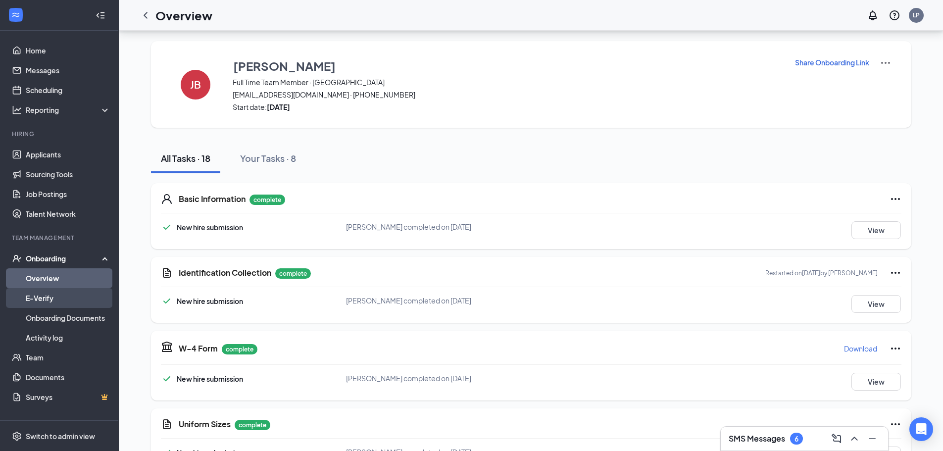
scroll to position [0, 0]
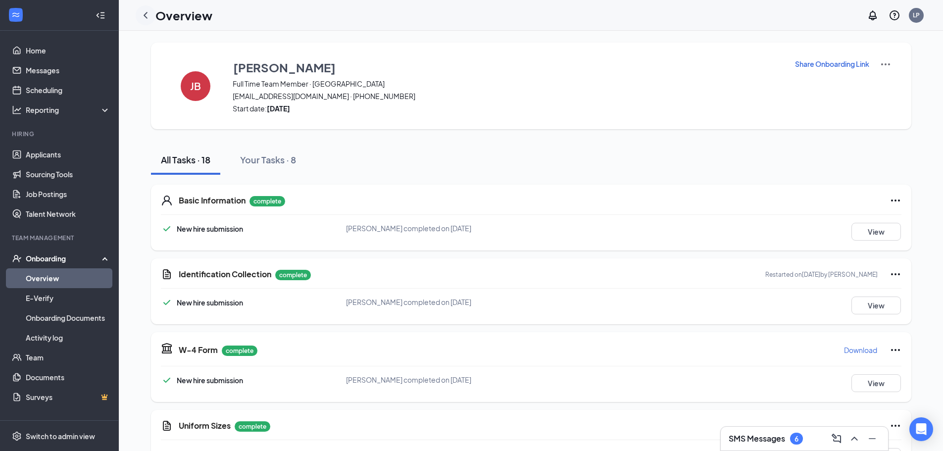
click at [150, 16] on icon "ChevronLeft" at bounding box center [146, 15] width 12 height 12
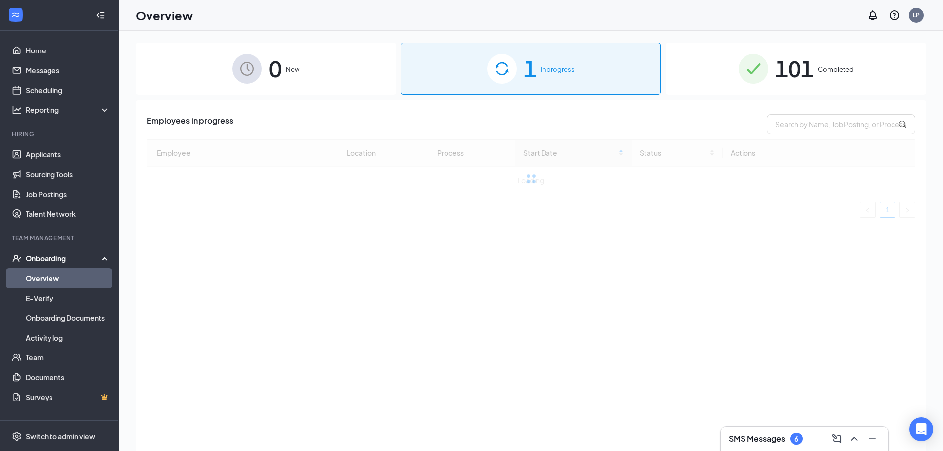
click at [759, 77] on img at bounding box center [754, 69] width 30 height 30
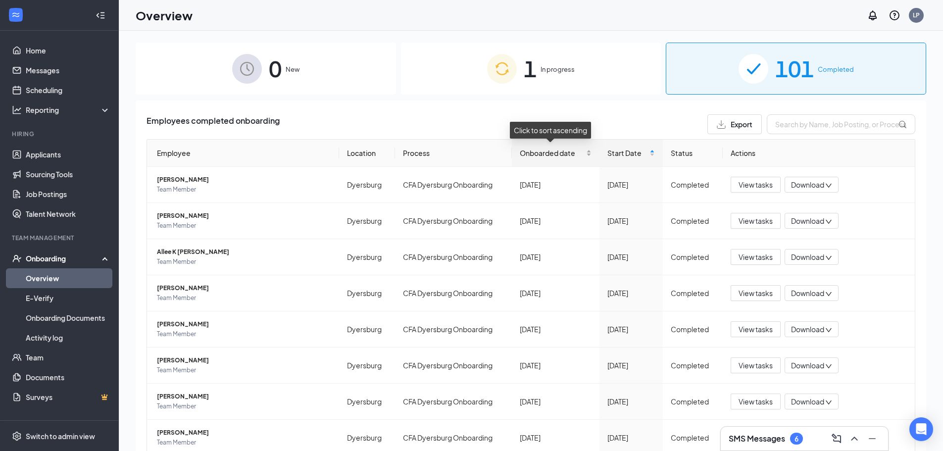
click at [583, 153] on div "Onboarded date" at bounding box center [555, 153] width 71 height 11
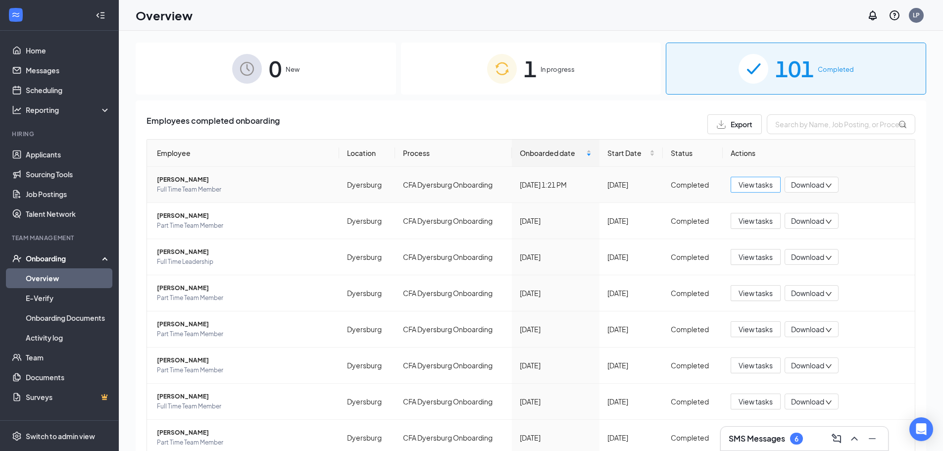
click at [742, 187] on span "View tasks" at bounding box center [756, 184] width 34 height 11
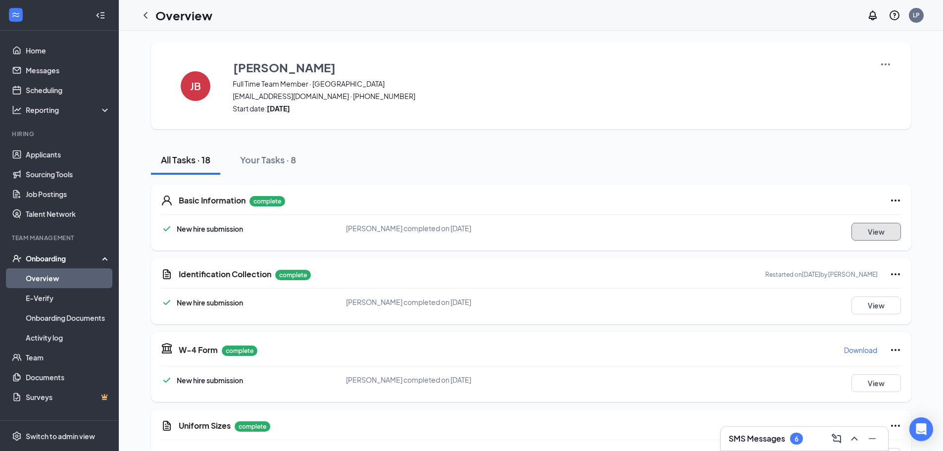
click at [890, 232] on button "View" at bounding box center [876, 232] width 50 height 18
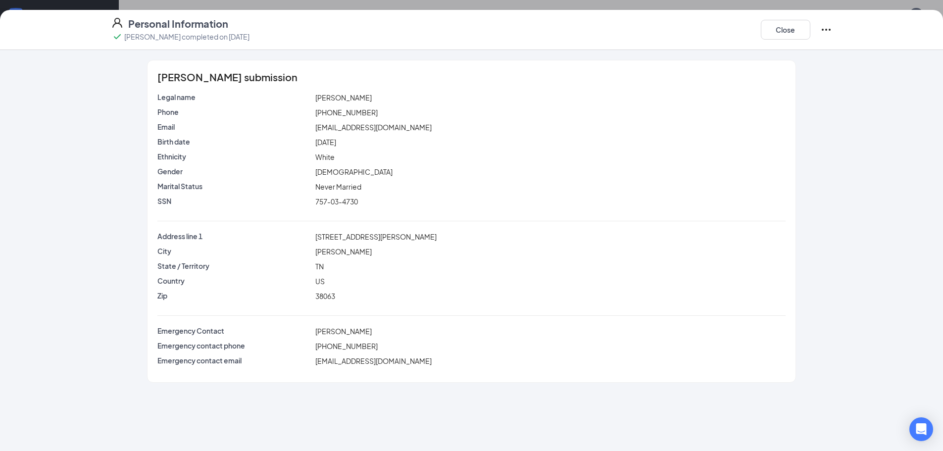
click at [365, 97] on span "Jenny M Buckner" at bounding box center [343, 97] width 56 height 9
drag, startPoint x: 371, startPoint y: 96, endPoint x: 313, endPoint y: 96, distance: 57.9
click at [313, 96] on div "Jenny M Buckner" at bounding box center [550, 97] width 474 height 11
copy span "Jenny M Buckner"
drag, startPoint x: 421, startPoint y: 129, endPoint x: 313, endPoint y: 132, distance: 107.4
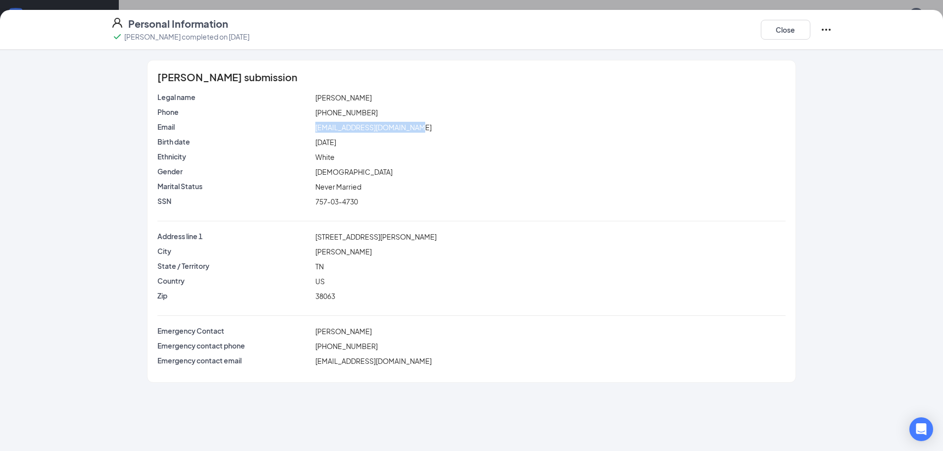
click at [313, 132] on div "jennymaebuckner@icloud.com" at bounding box center [550, 127] width 474 height 11
copy span "jennymaebuckner@icloud.com"
drag, startPoint x: 365, startPoint y: 111, endPoint x: 315, endPoint y: 113, distance: 50.0
click at [315, 113] on div "(731) 413-8170" at bounding box center [550, 112] width 474 height 11
copy span "(731) 413-8170"
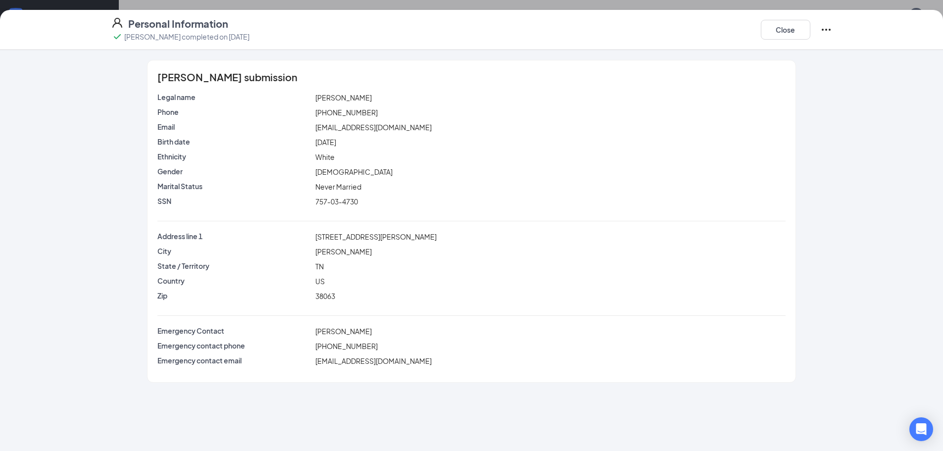
click at [360, 197] on div "757-03-4730" at bounding box center [550, 201] width 474 height 11
drag, startPoint x: 362, startPoint y: 201, endPoint x: 315, endPoint y: 208, distance: 47.5
click at [315, 208] on div "SSN 757-03-4730" at bounding box center [471, 203] width 628 height 15
copy span "757-03-4730"
click at [765, 33] on button "Close" at bounding box center [786, 30] width 50 height 20
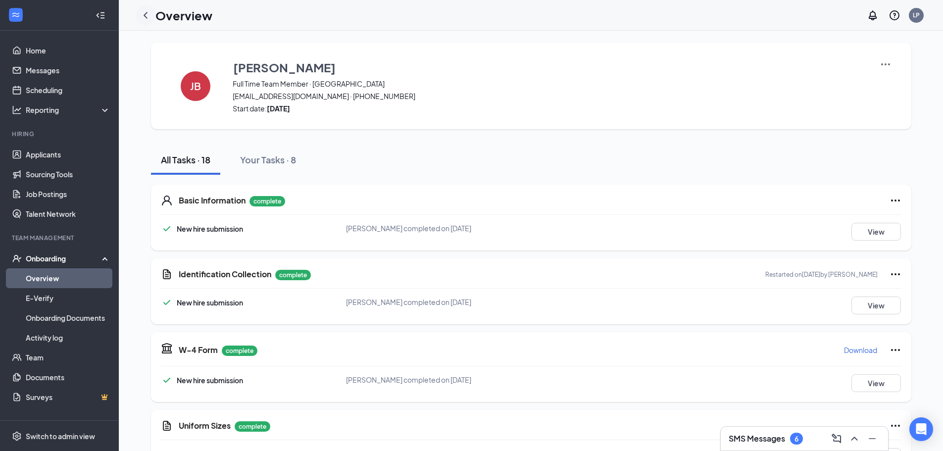
click at [149, 10] on icon "ChevronLeft" at bounding box center [146, 15] width 12 height 12
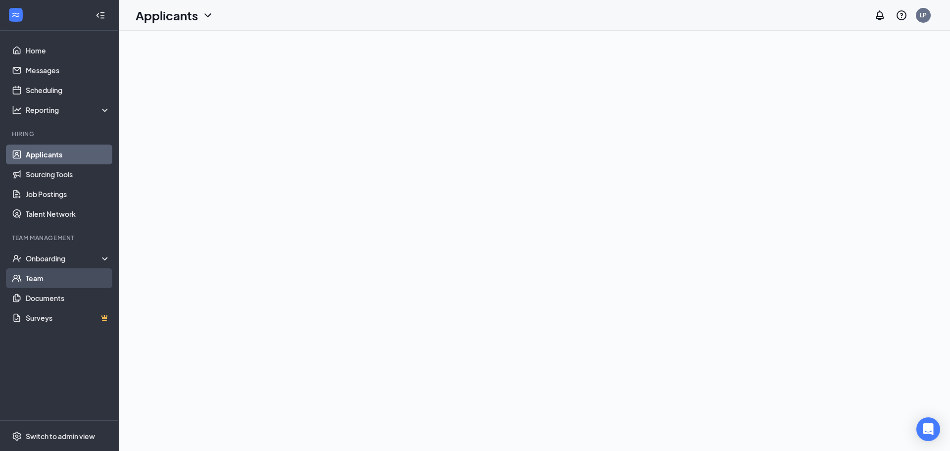
click at [57, 278] on link "Team" at bounding box center [68, 278] width 85 height 20
